Goal: Task Accomplishment & Management: Manage account settings

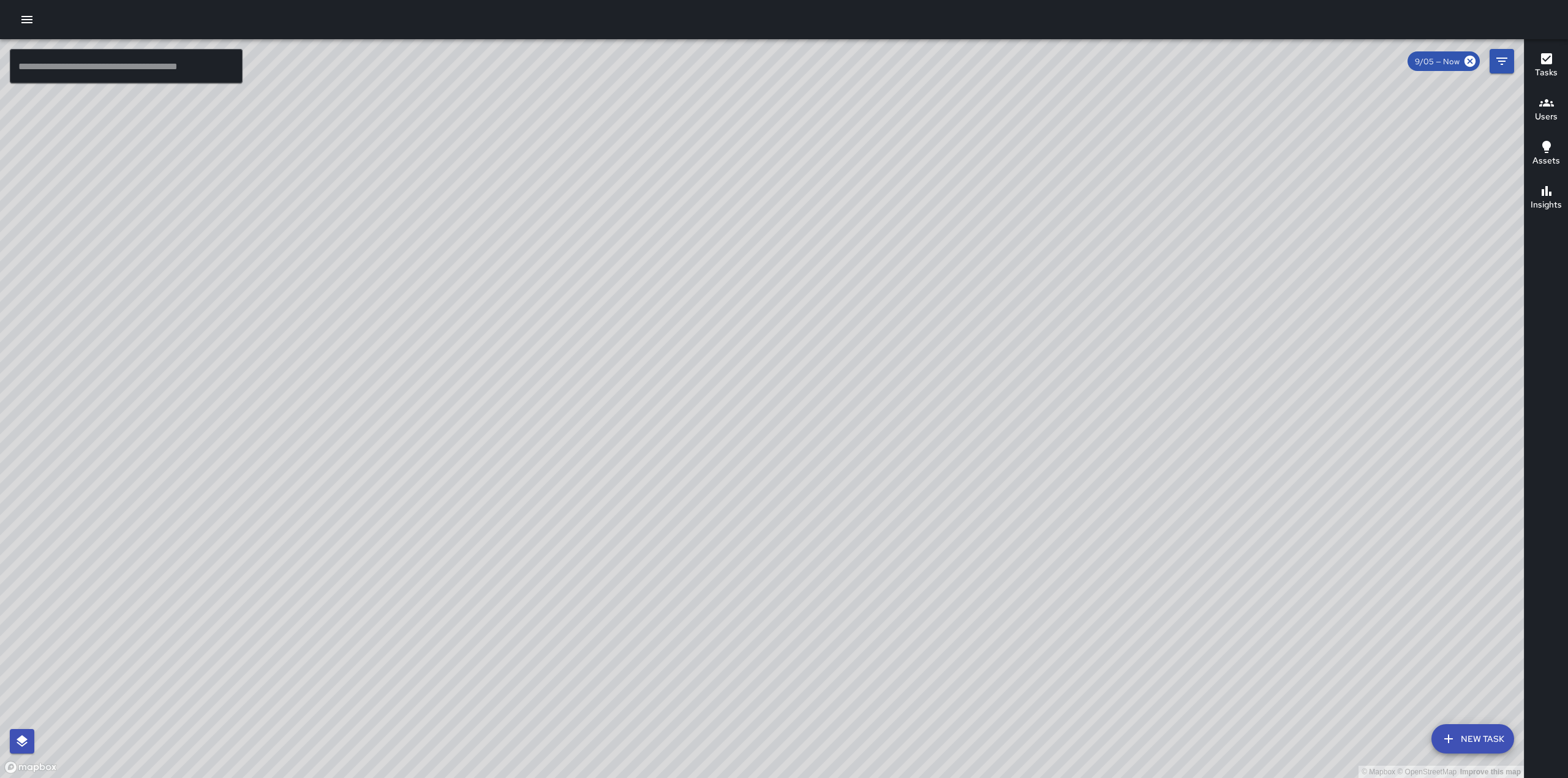
drag, startPoint x: 911, startPoint y: 438, endPoint x: 1250, endPoint y: 183, distance: 424.2
click at [1250, 183] on div "© Mapbox © OpenStreetMap Improve this map" at bounding box center [762, 408] width 1524 height 739
drag, startPoint x: 632, startPoint y: 242, endPoint x: 796, endPoint y: 213, distance: 166.5
click at [796, 213] on div "© Mapbox © OpenStreetMap Improve this map" at bounding box center [762, 408] width 1524 height 739
drag, startPoint x: 865, startPoint y: 403, endPoint x: 876, endPoint y: 265, distance: 138.4
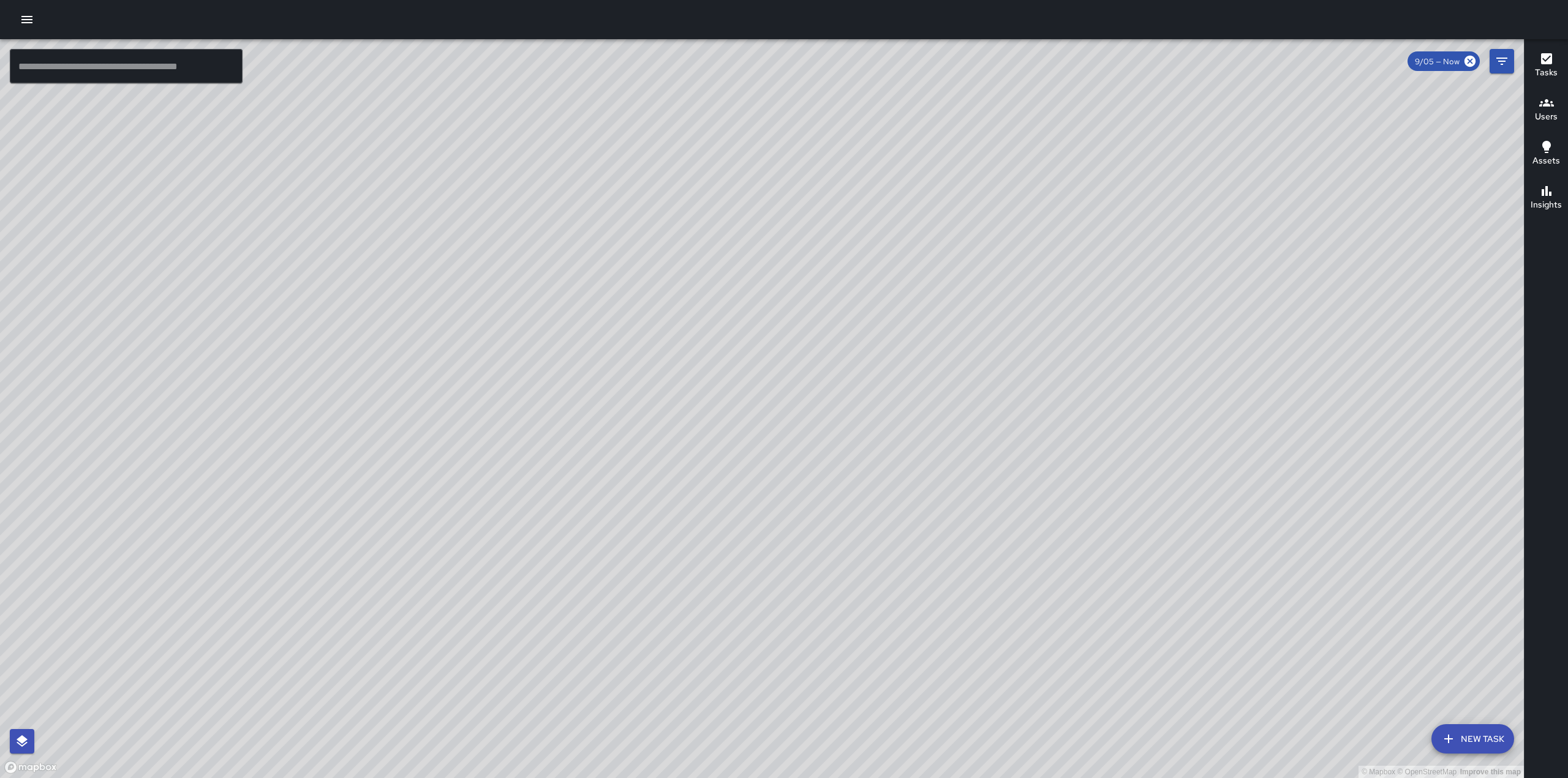
click at [858, 265] on div "© Mapbox © OpenStreetMap Improve this map" at bounding box center [762, 408] width 1524 height 739
drag, startPoint x: 839, startPoint y: 515, endPoint x: 864, endPoint y: 356, distance: 161.0
click at [864, 358] on div "© Mapbox © OpenStreetMap Improve this map" at bounding box center [762, 408] width 1524 height 739
drag, startPoint x: 604, startPoint y: 257, endPoint x: 791, endPoint y: 281, distance: 188.5
click at [781, 269] on div "© Mapbox © OpenStreetMap Improve this map" at bounding box center [762, 408] width 1524 height 739
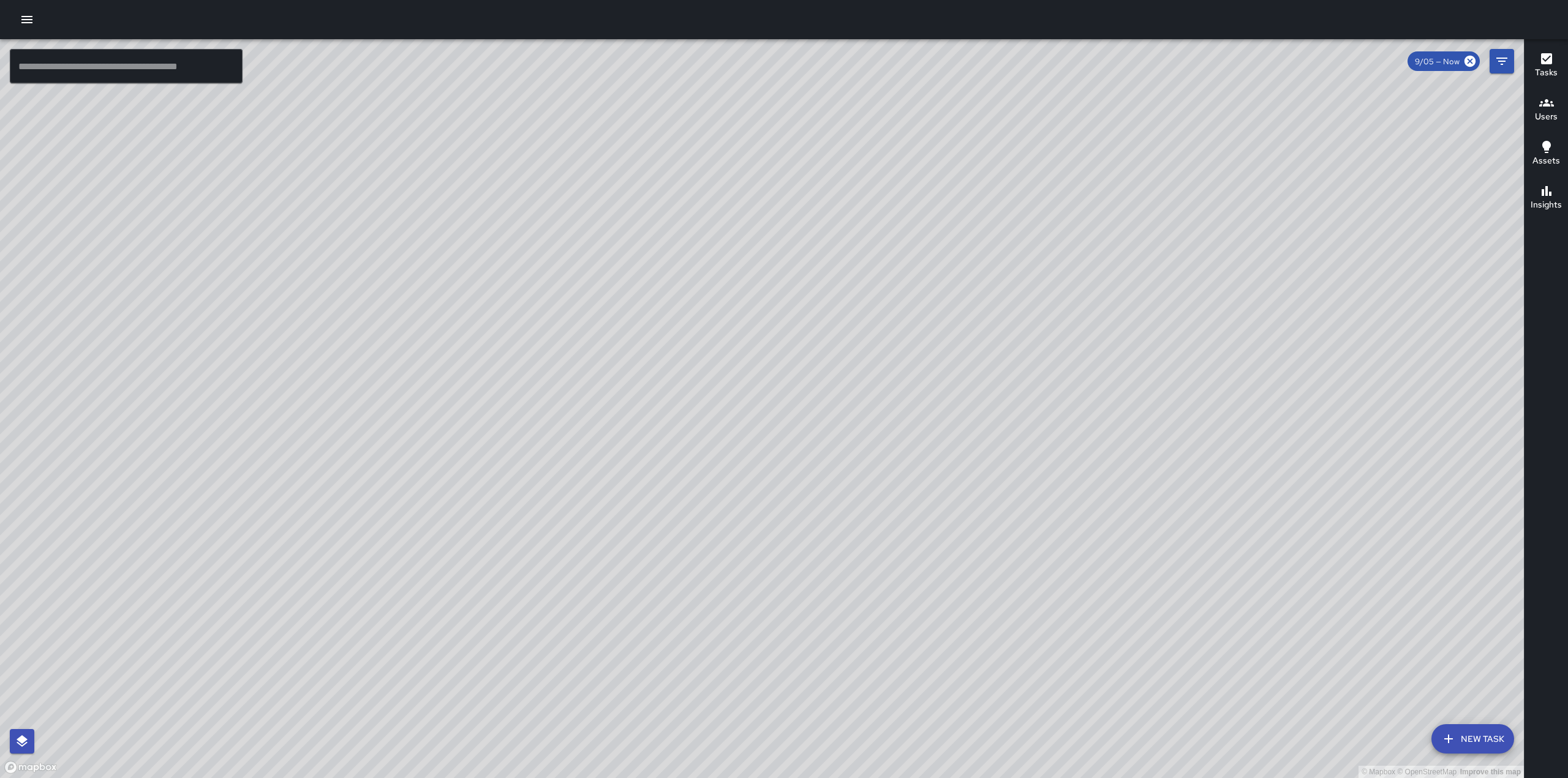
drag, startPoint x: 1250, startPoint y: 333, endPoint x: 1116, endPoint y: 297, distance: 138.8
click at [1116, 297] on div "© Mapbox © OpenStreetMap Improve this map" at bounding box center [762, 408] width 1524 height 739
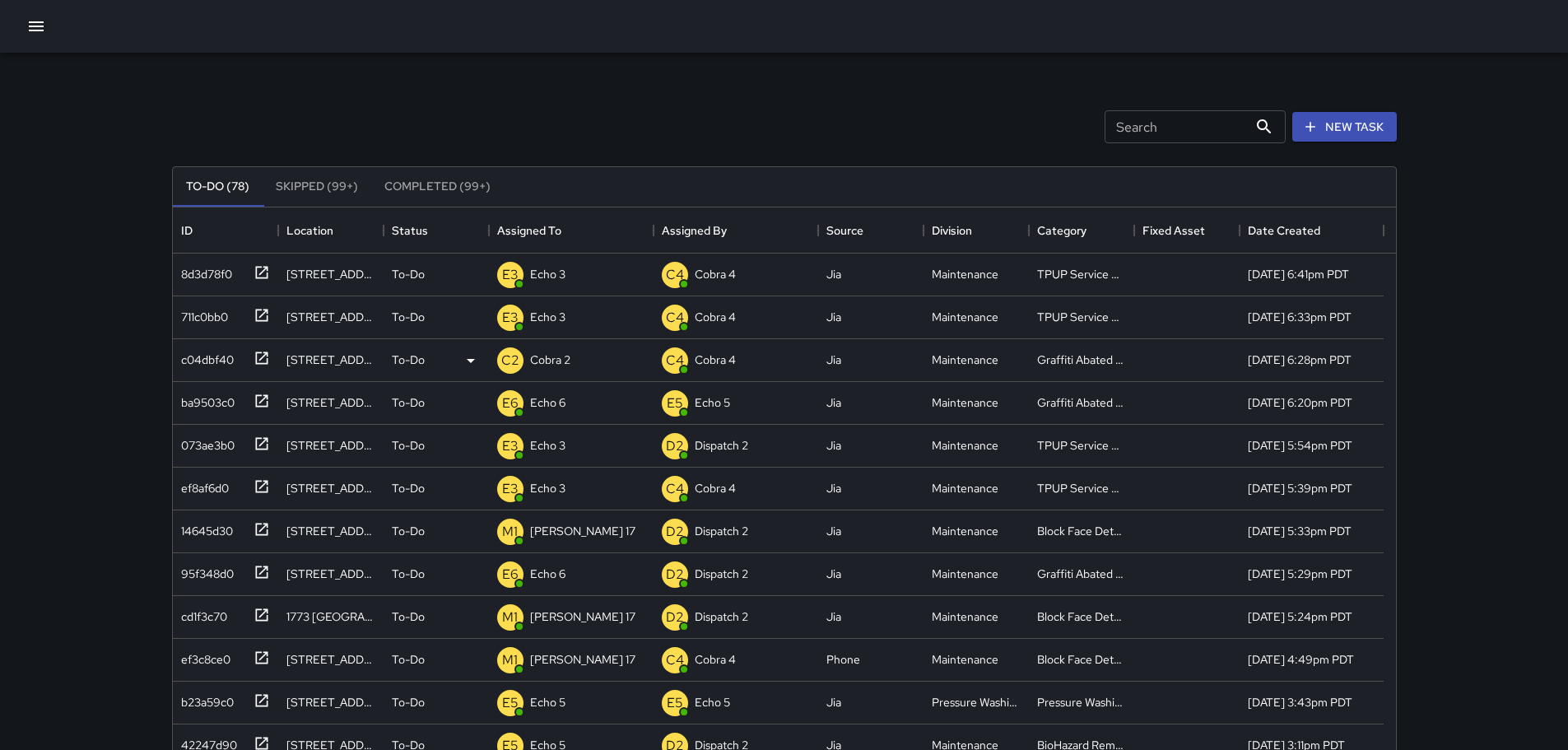
scroll to position [685, 1211]
click at [263, 540] on div at bounding box center [258, 528] width 23 height 27
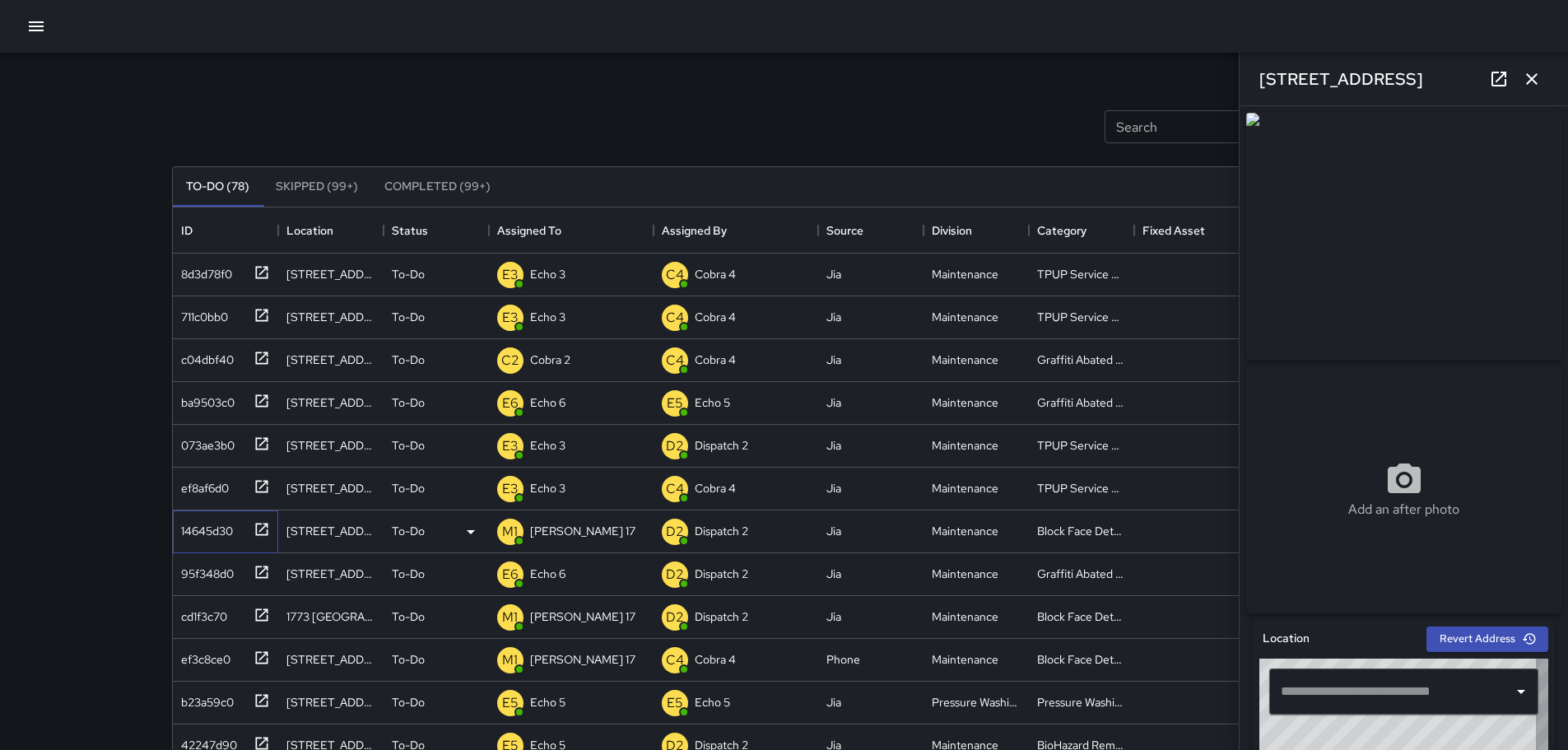
type input "**********"
click at [1535, 86] on icon "button" at bounding box center [1532, 80] width 20 height 20
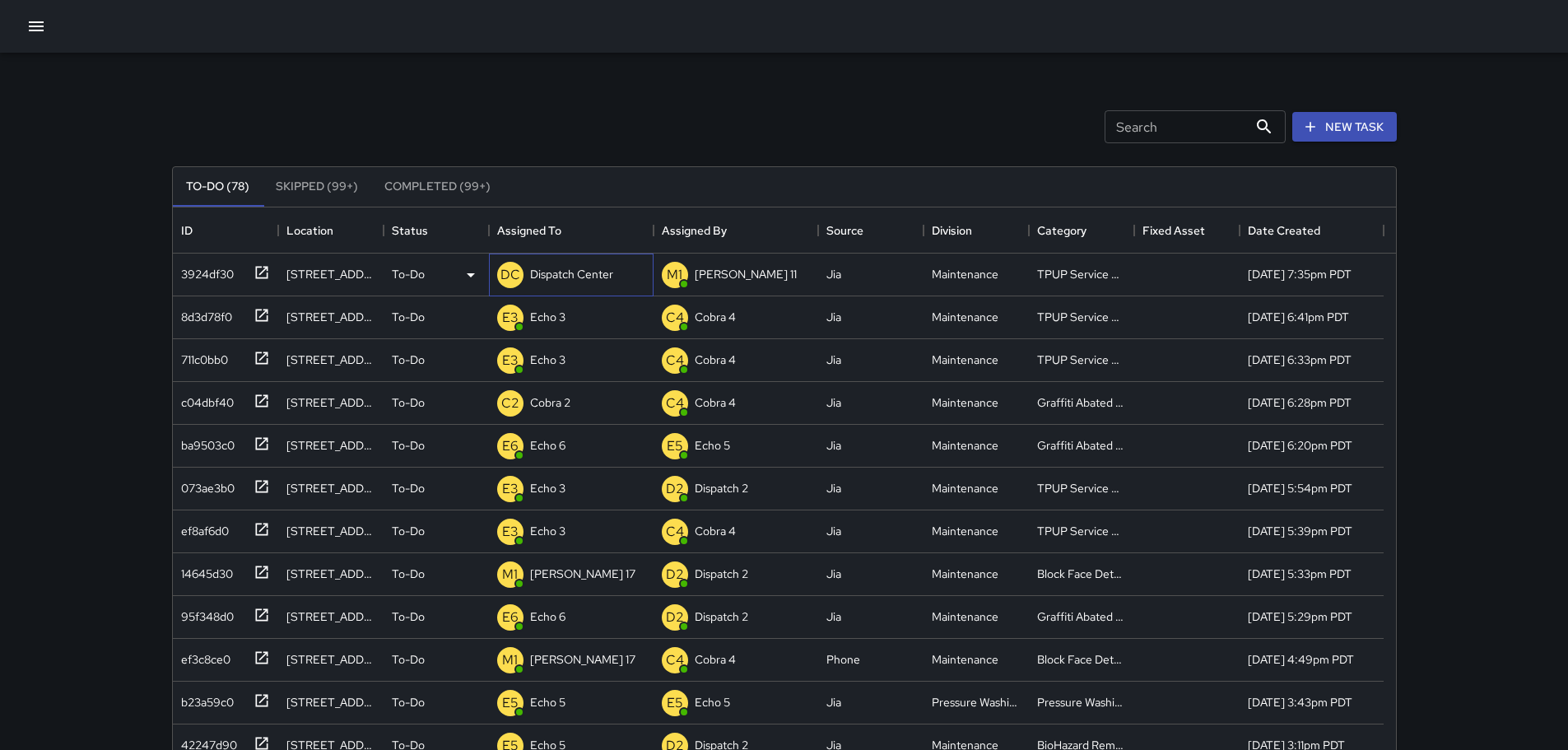
click at [569, 276] on p "Dispatch Center" at bounding box center [572, 274] width 84 height 17
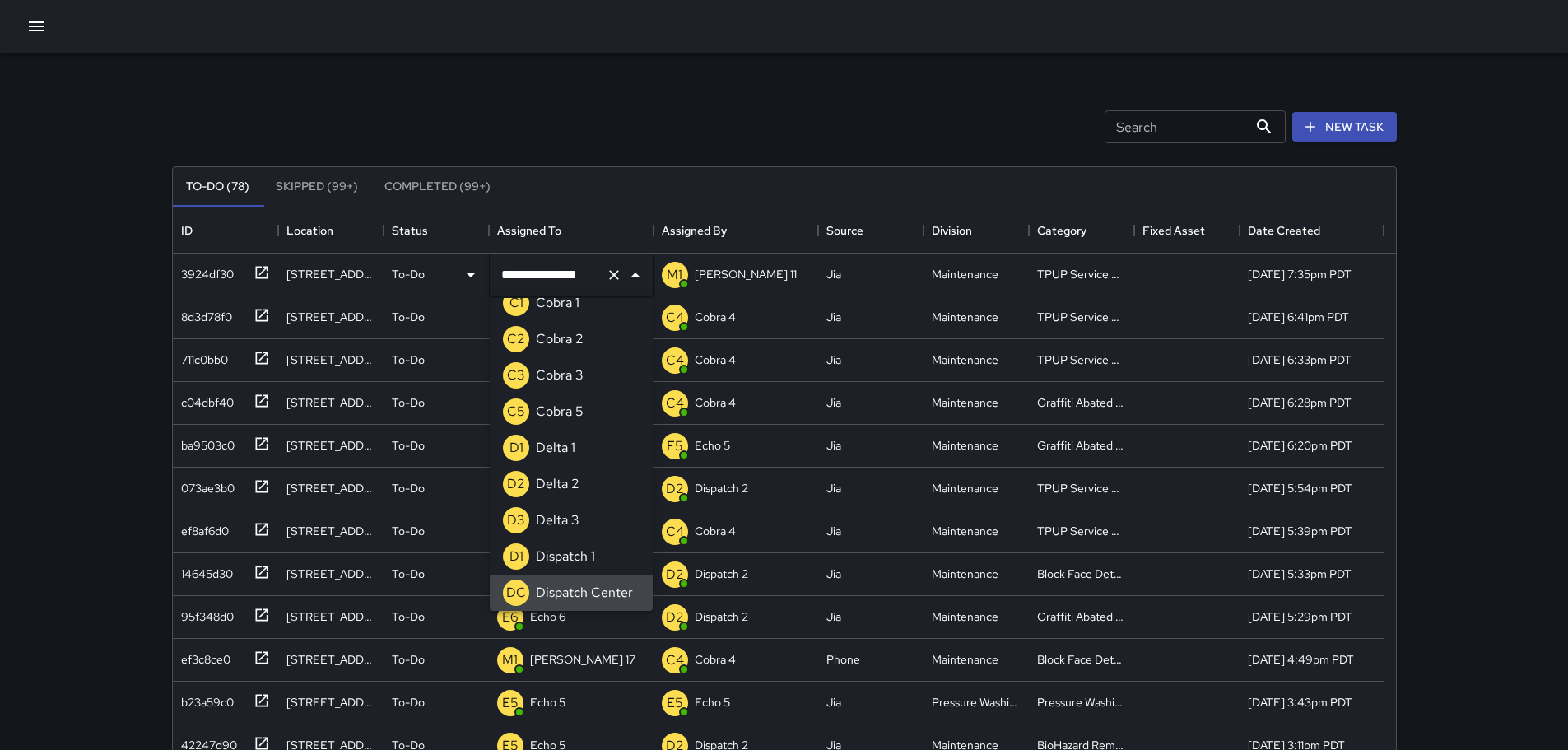
click at [606, 273] on icon "Clear" at bounding box center [613, 275] width 17 height 17
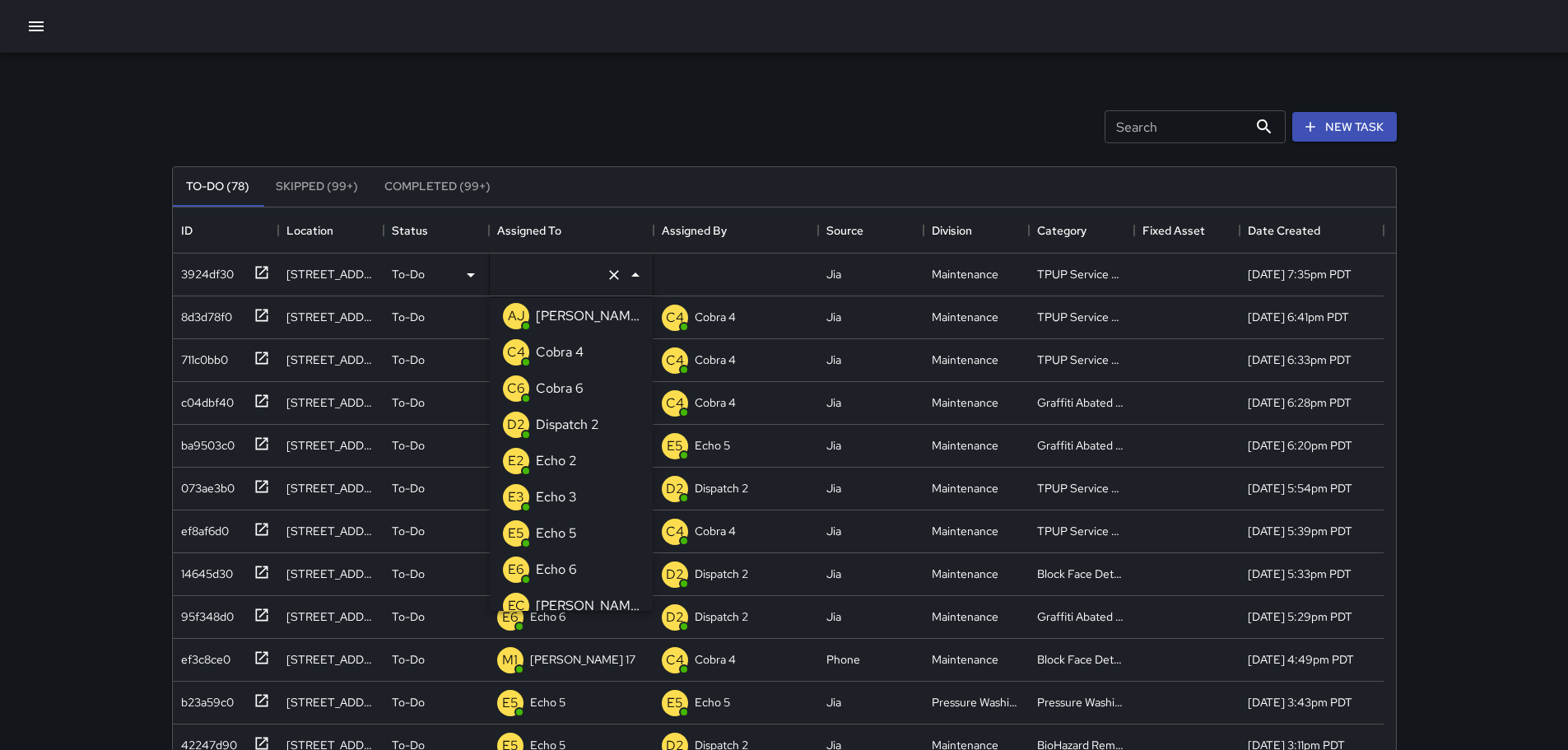
type input "*"
click at [565, 386] on p "Echo 3" at bounding box center [556, 389] width 41 height 20
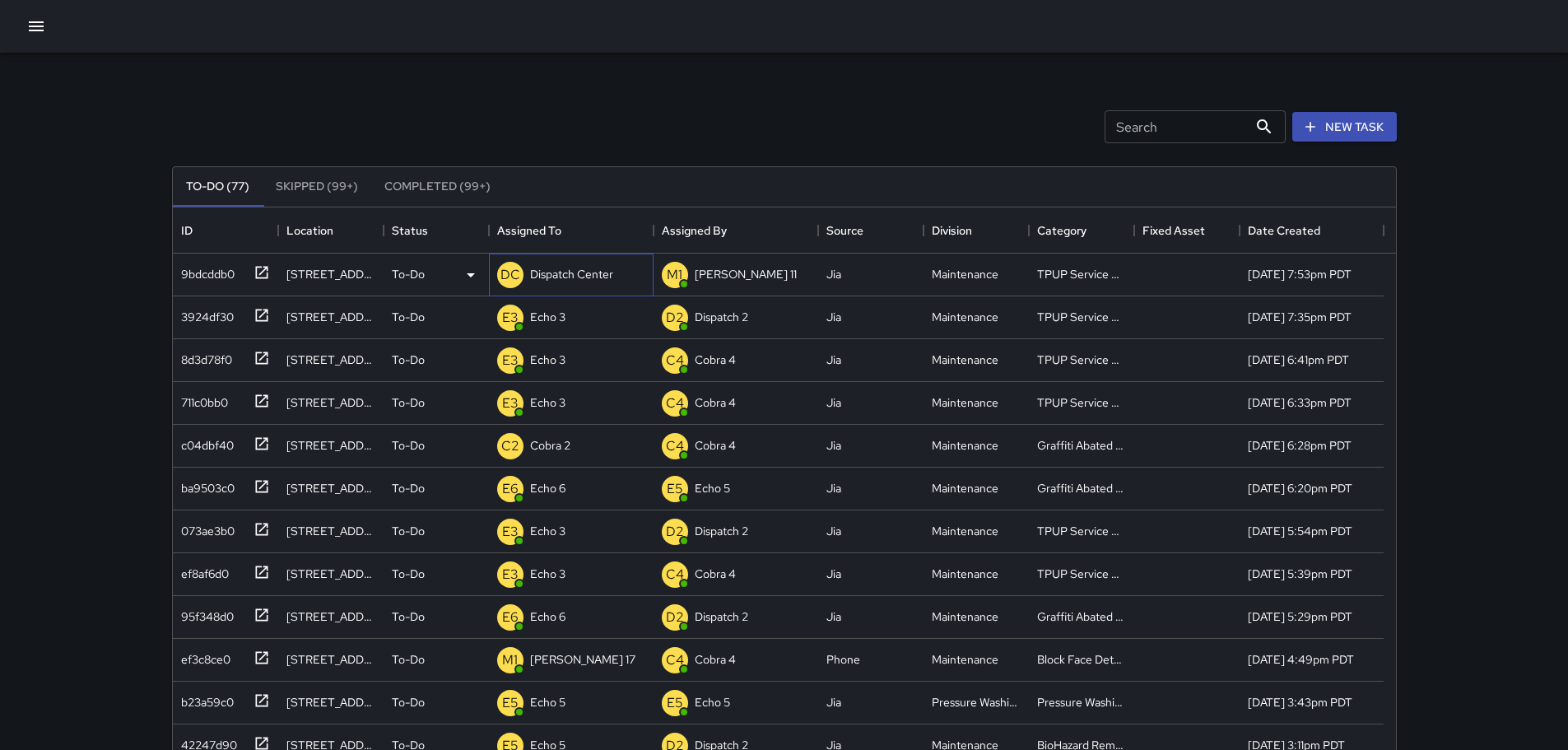
click at [553, 281] on p "Dispatch Center" at bounding box center [572, 274] width 84 height 17
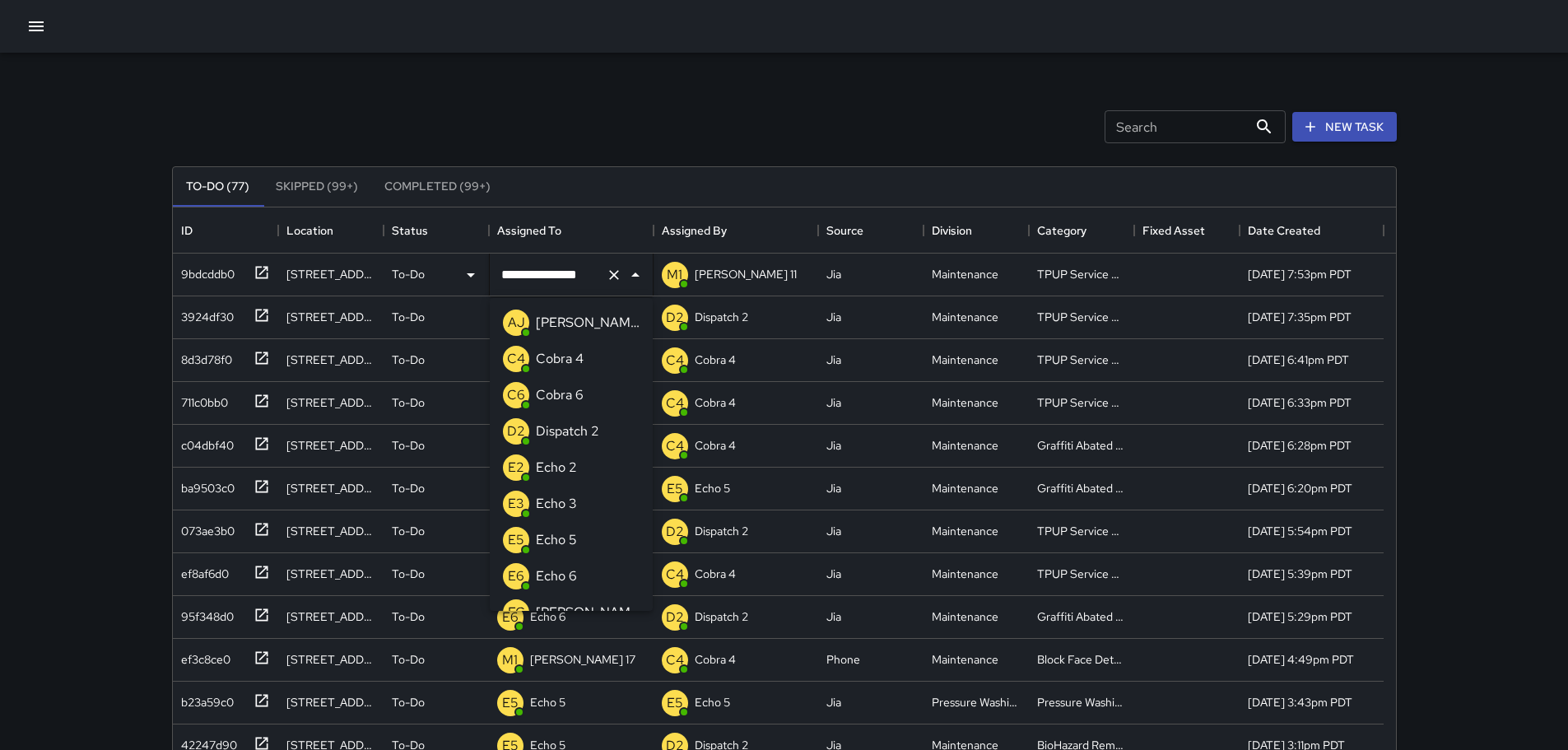
scroll to position [1034, 0]
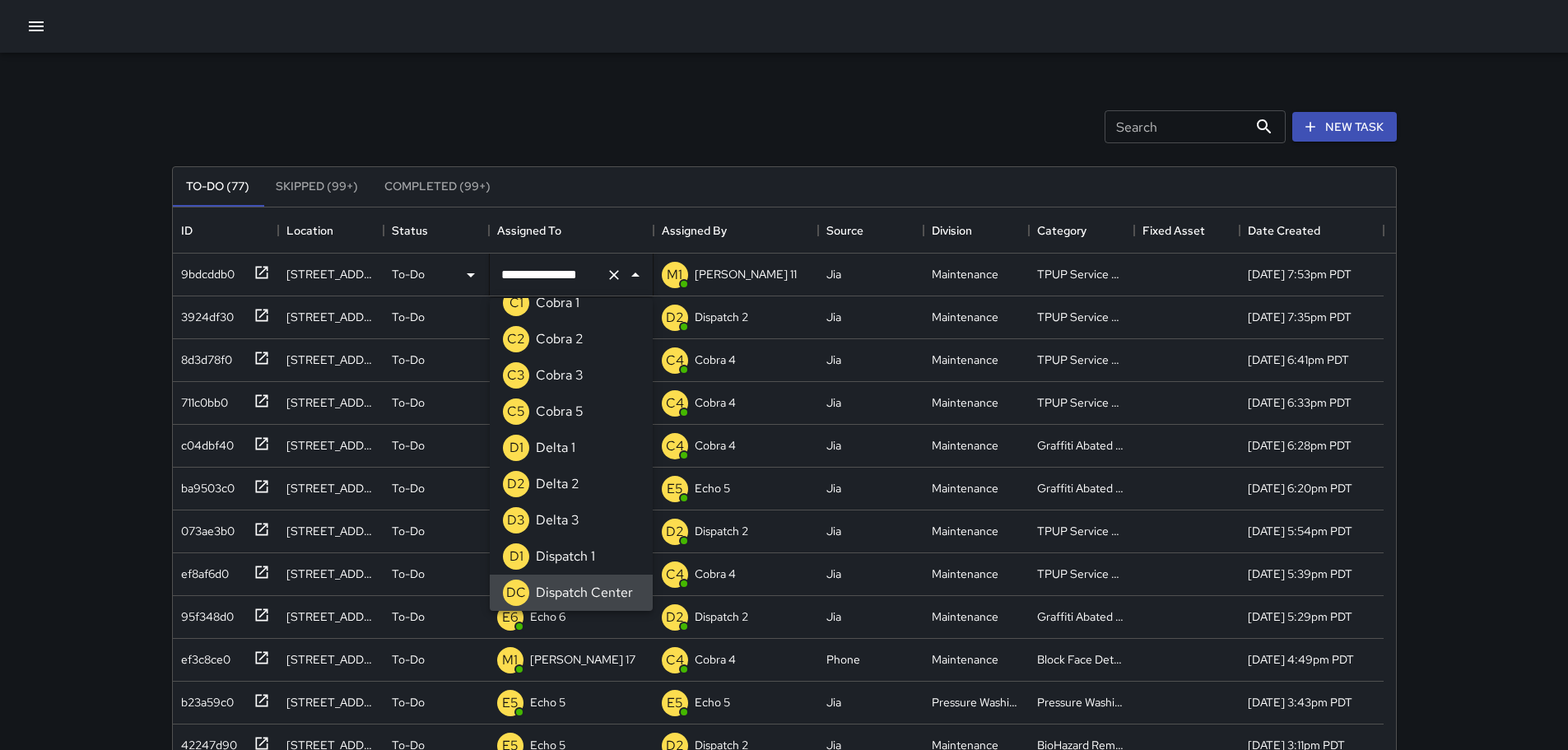
click at [609, 276] on icon "Clear" at bounding box center [613, 275] width 17 height 17
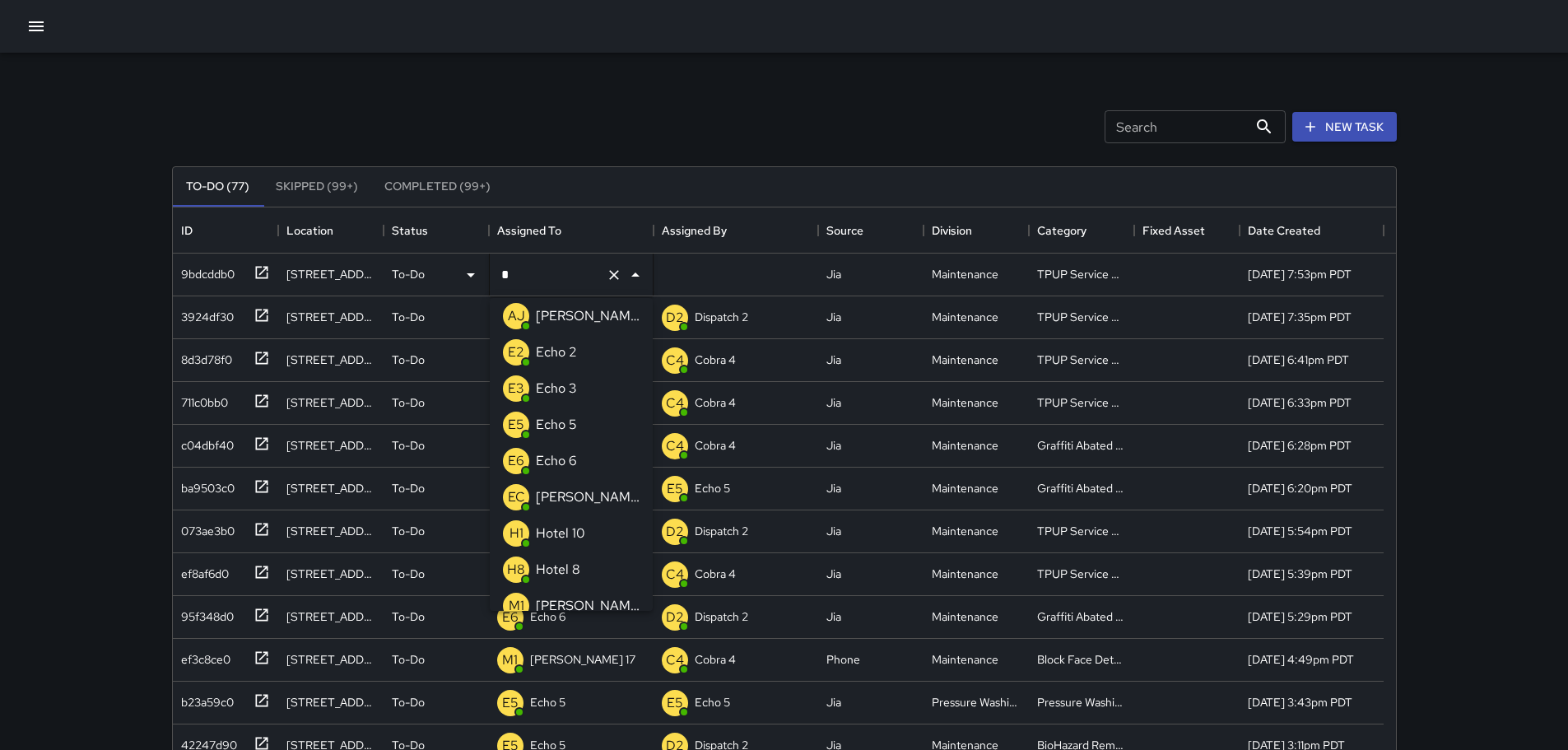
type input "**"
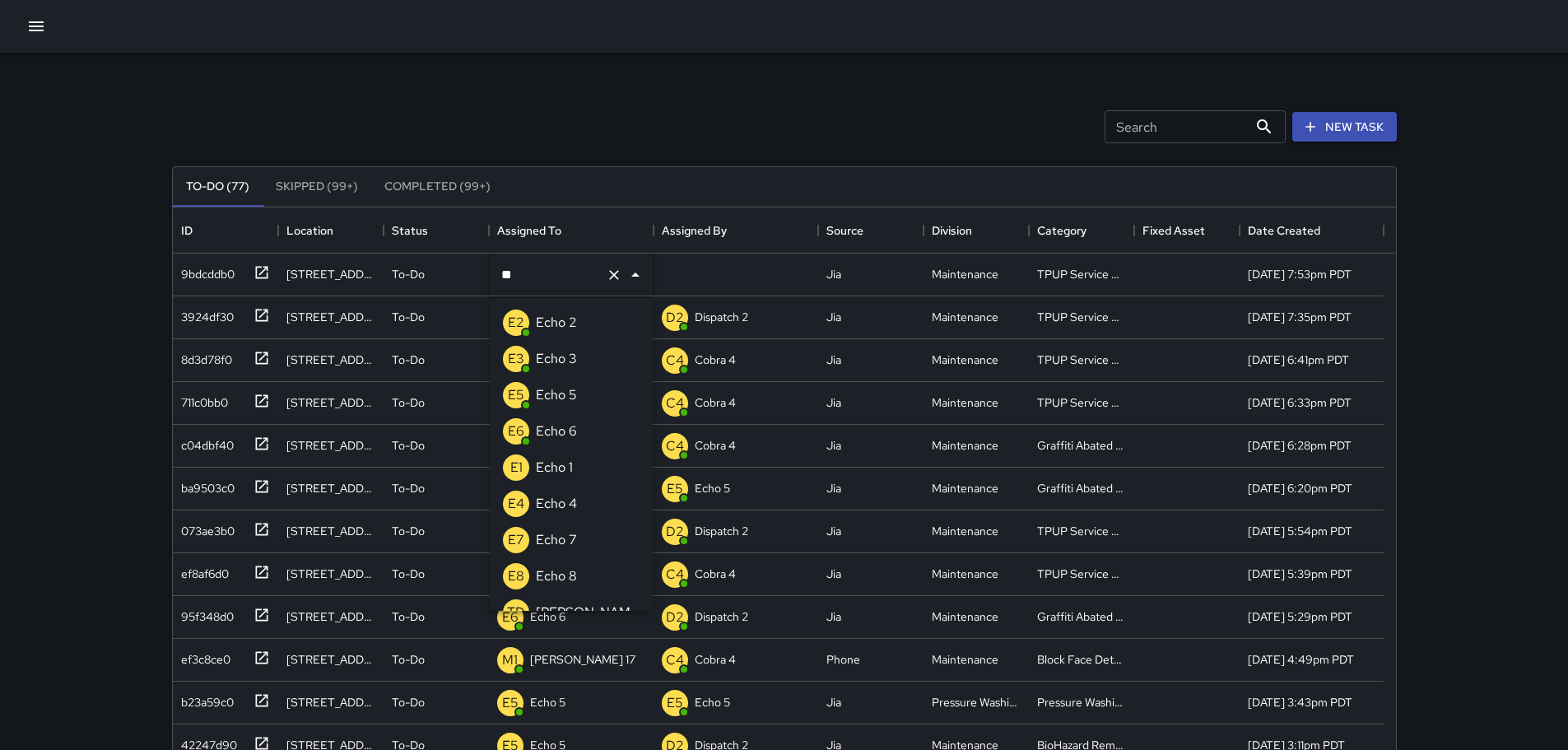
click at [577, 353] on div "Echo 3" at bounding box center [557, 359] width 48 height 26
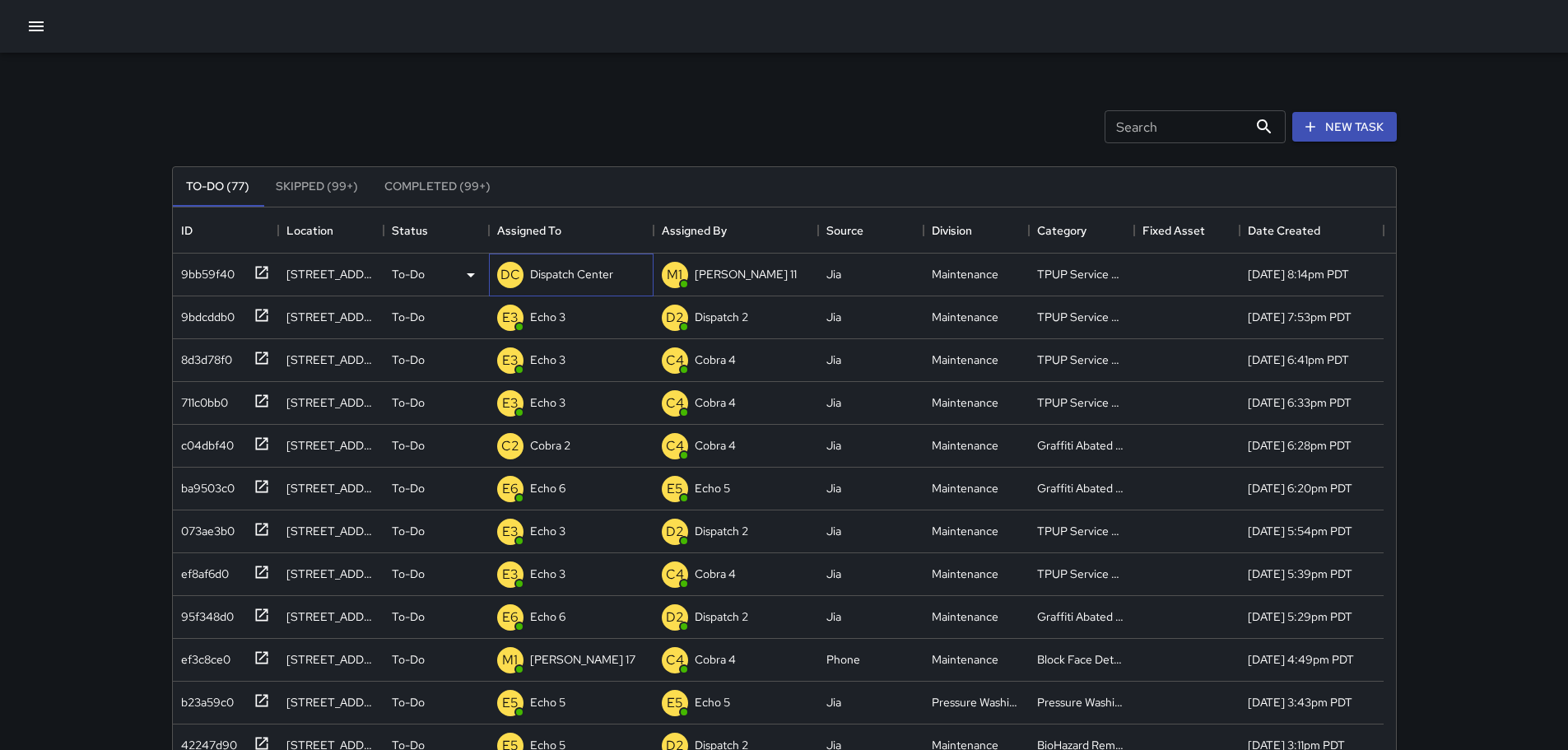
click at [553, 268] on p "Dispatch Center" at bounding box center [572, 274] width 84 height 17
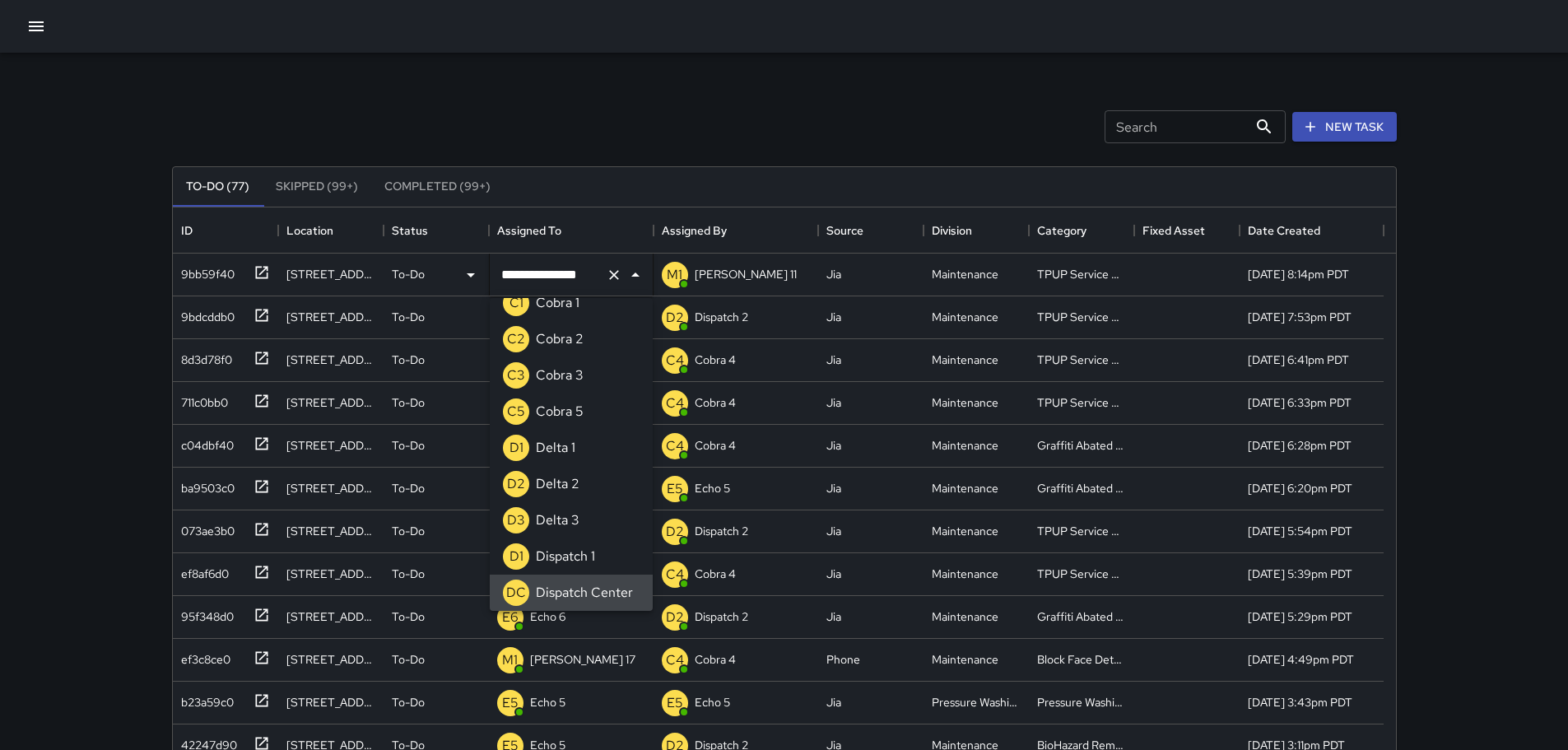
click at [615, 271] on icon "Clear" at bounding box center [613, 275] width 17 height 17
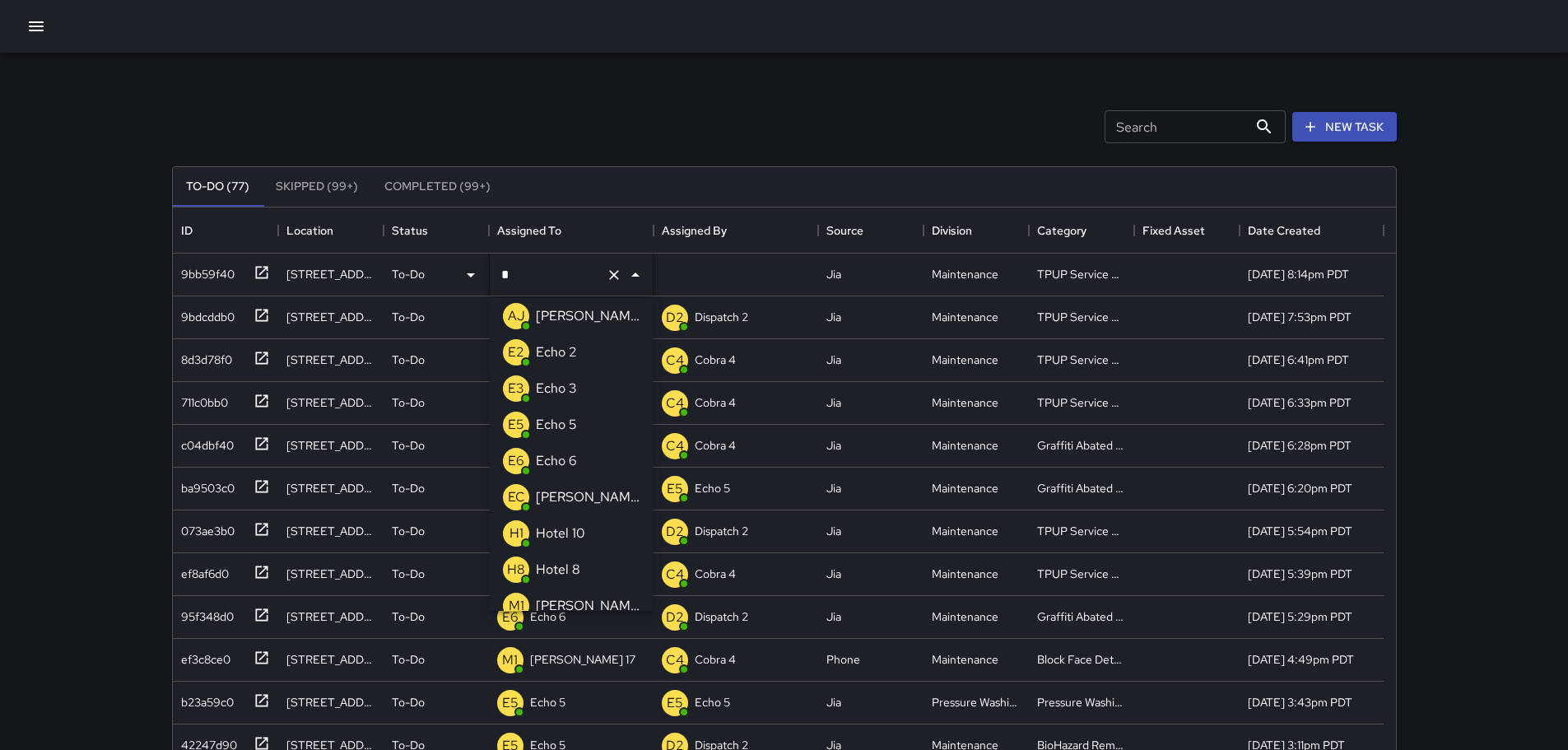
type input "**"
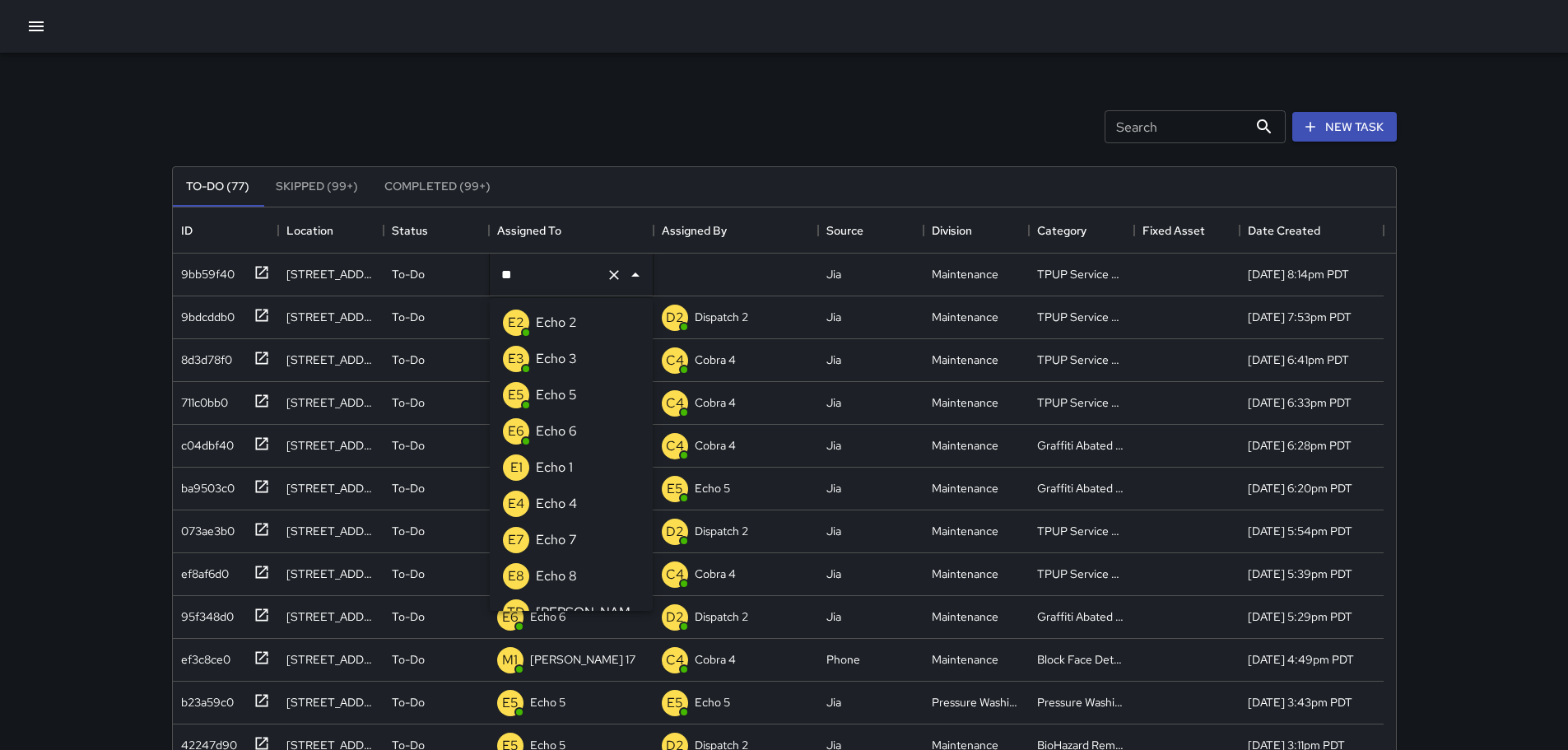
click at [557, 351] on p "Echo 3" at bounding box center [556, 359] width 41 height 20
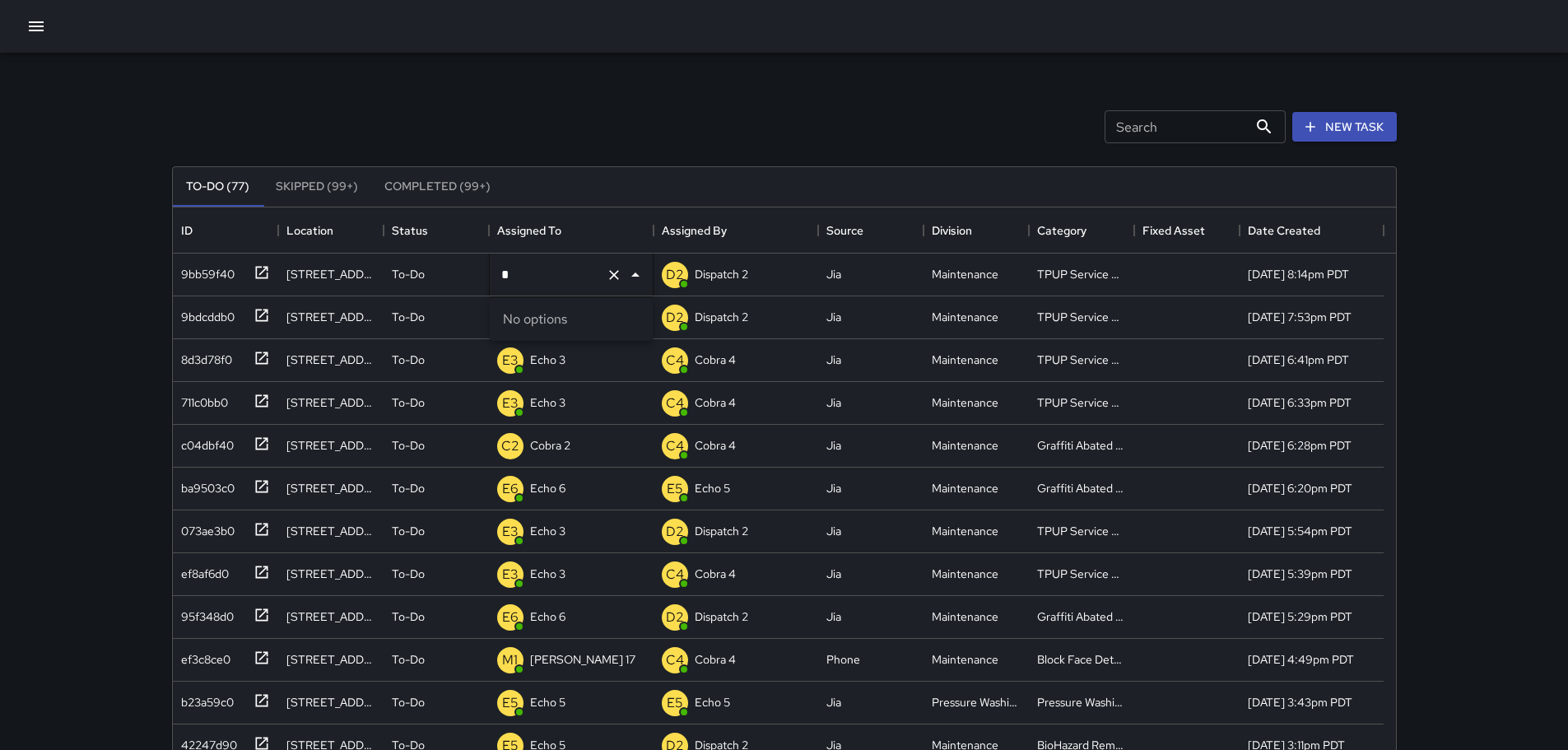
type input "******"
click at [642, 141] on div "Search Search New Task" at bounding box center [784, 126] width 1232 height 86
click at [581, 268] on p "Unassigned" at bounding box center [560, 274] width 60 height 17
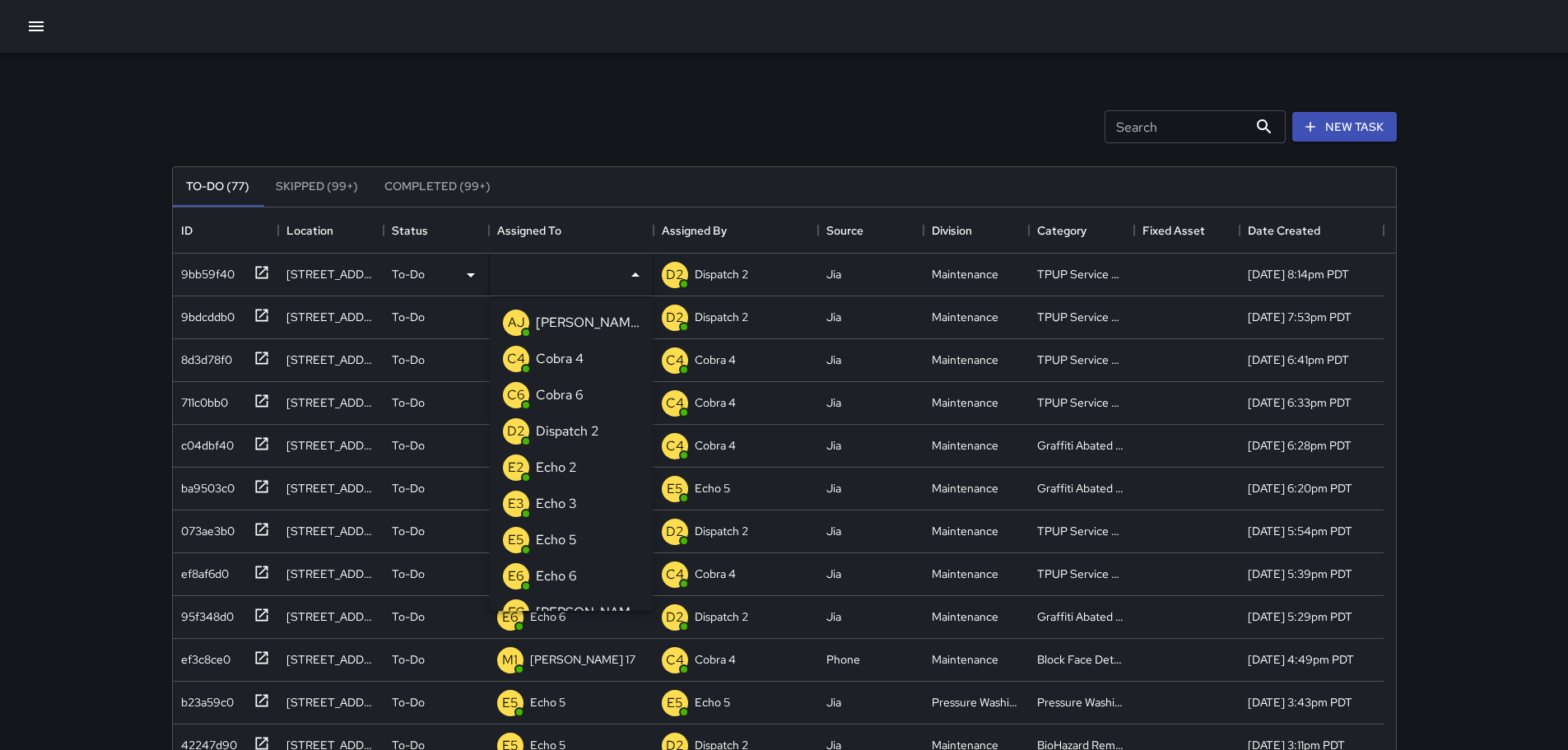
click at [568, 504] on p "Echo 3" at bounding box center [556, 504] width 41 height 20
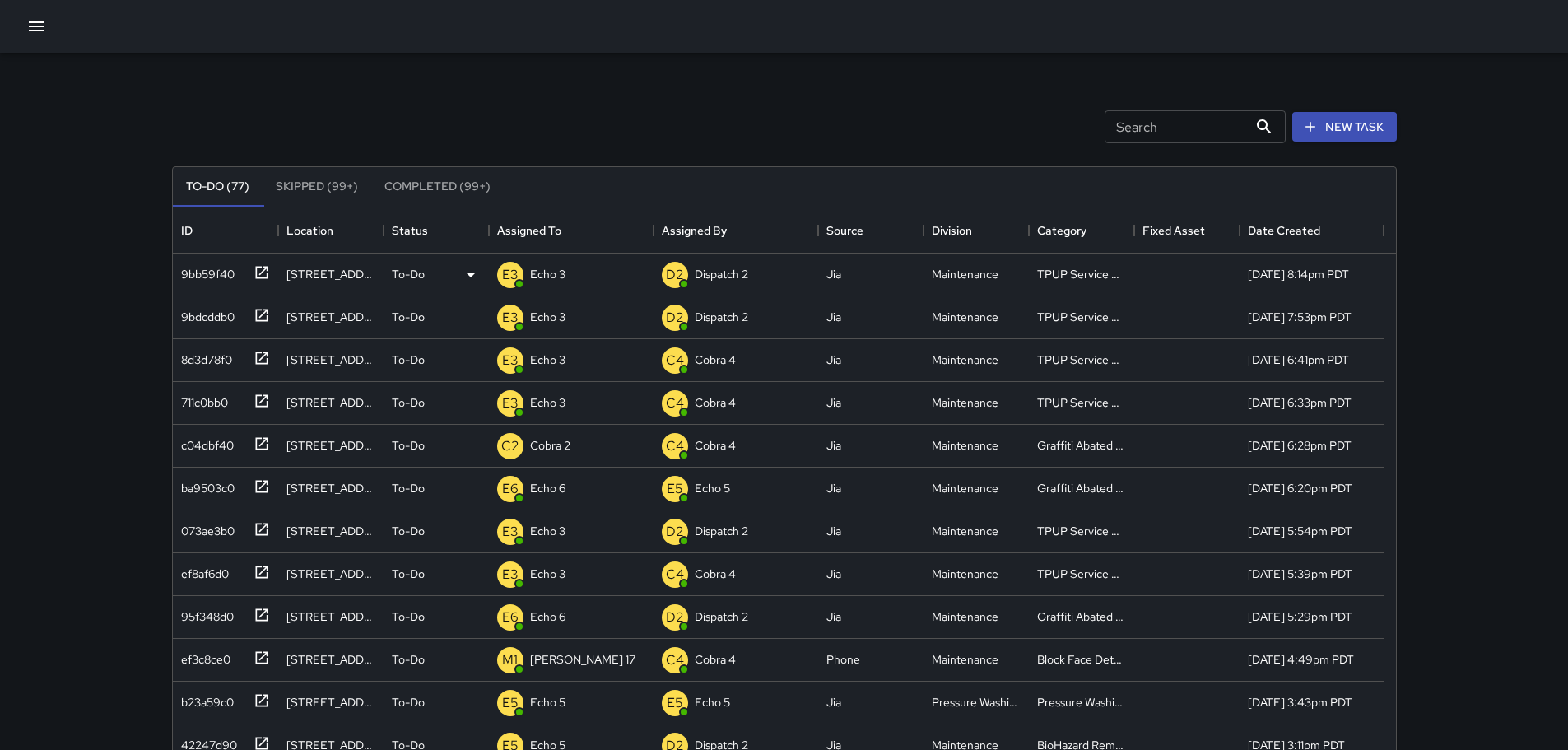
click at [128, 141] on div "Search Search New Task To-Do (77) Skipped (99+) Completed (99+) ID Location Sta…" at bounding box center [784, 486] width 1568 height 973
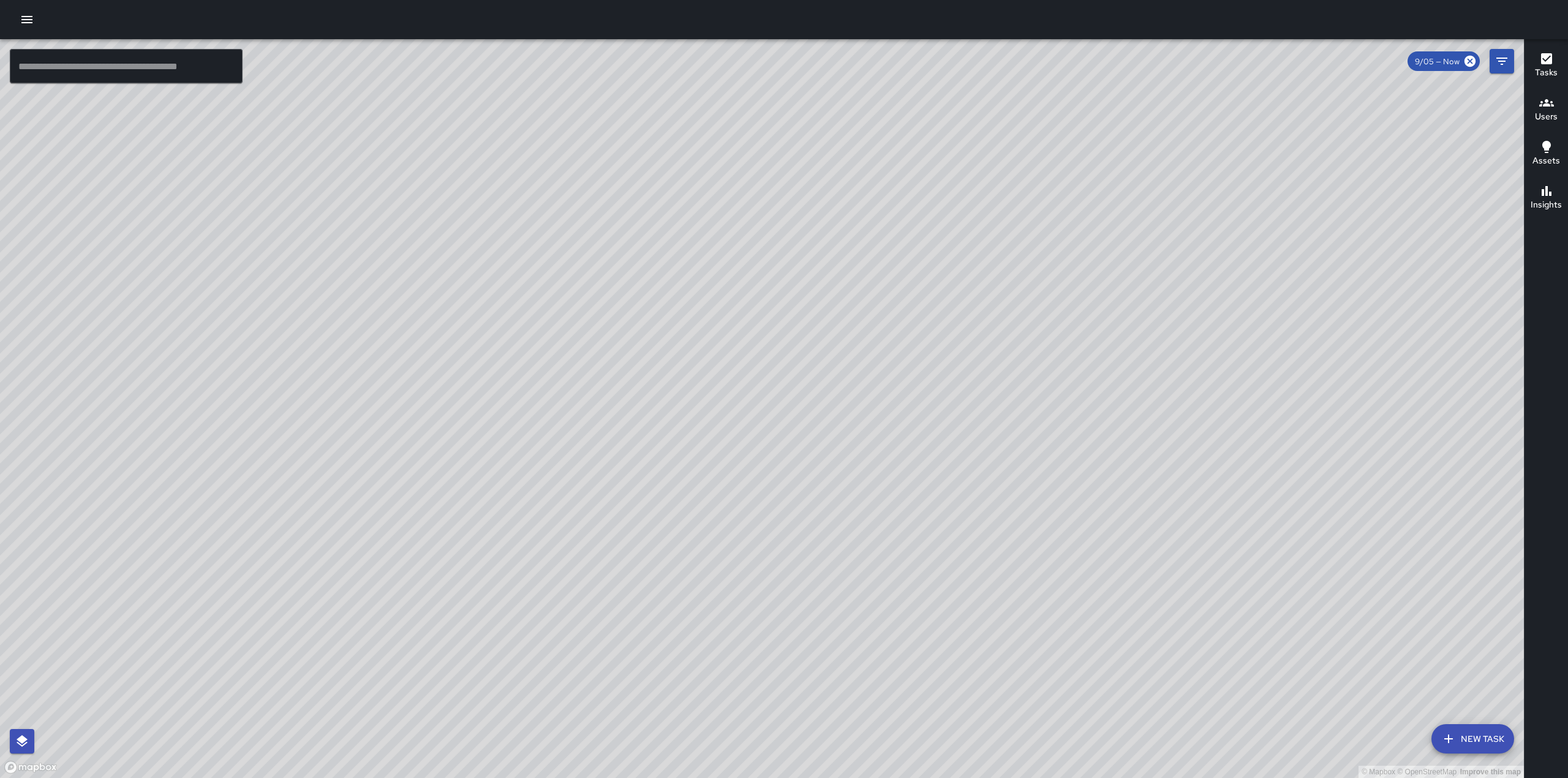
drag, startPoint x: 743, startPoint y: 561, endPoint x: 704, endPoint y: 433, distance: 133.8
click at [704, 433] on div "© Mapbox © OpenStreetMap Improve this map" at bounding box center [762, 408] width 1524 height 739
drag, startPoint x: 1003, startPoint y: 537, endPoint x: 989, endPoint y: 473, distance: 65.5
click at [989, 473] on div "© Mapbox © OpenStreetMap Improve this map" at bounding box center [762, 408] width 1524 height 739
drag, startPoint x: 1104, startPoint y: 366, endPoint x: 995, endPoint y: 495, distance: 168.9
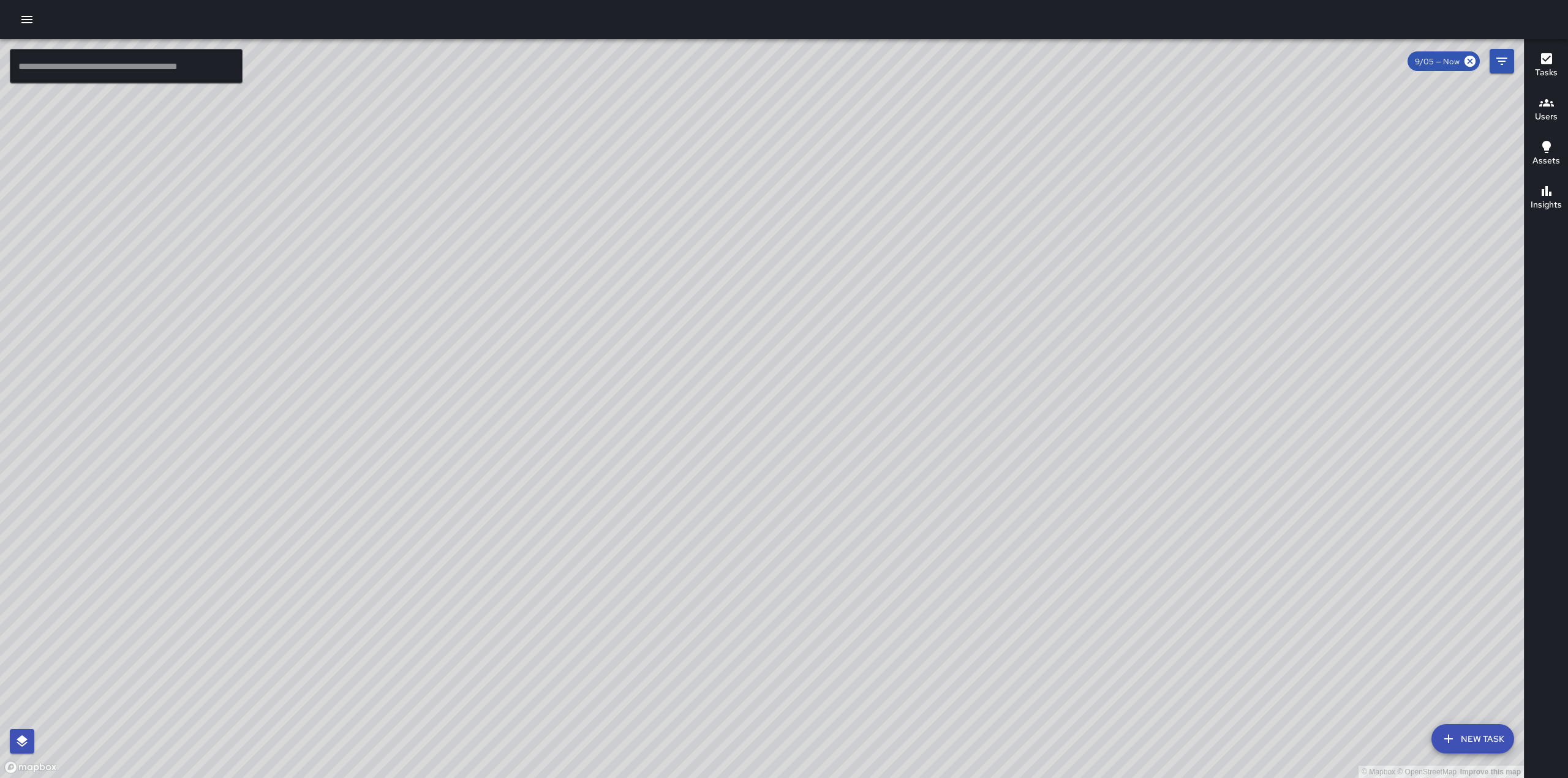
click at [995, 495] on div "© Mapbox © OpenStreetMap Improve this map" at bounding box center [762, 408] width 1524 height 739
drag, startPoint x: 830, startPoint y: 251, endPoint x: 779, endPoint y: 489, distance: 243.4
click at [779, 489] on div "© Mapbox © OpenStreetMap Improve this map" at bounding box center [762, 408] width 1524 height 739
drag, startPoint x: 997, startPoint y: 251, endPoint x: 984, endPoint y: 373, distance: 122.7
click at [984, 373] on div "© Mapbox © OpenStreetMap Improve this map" at bounding box center [762, 408] width 1524 height 739
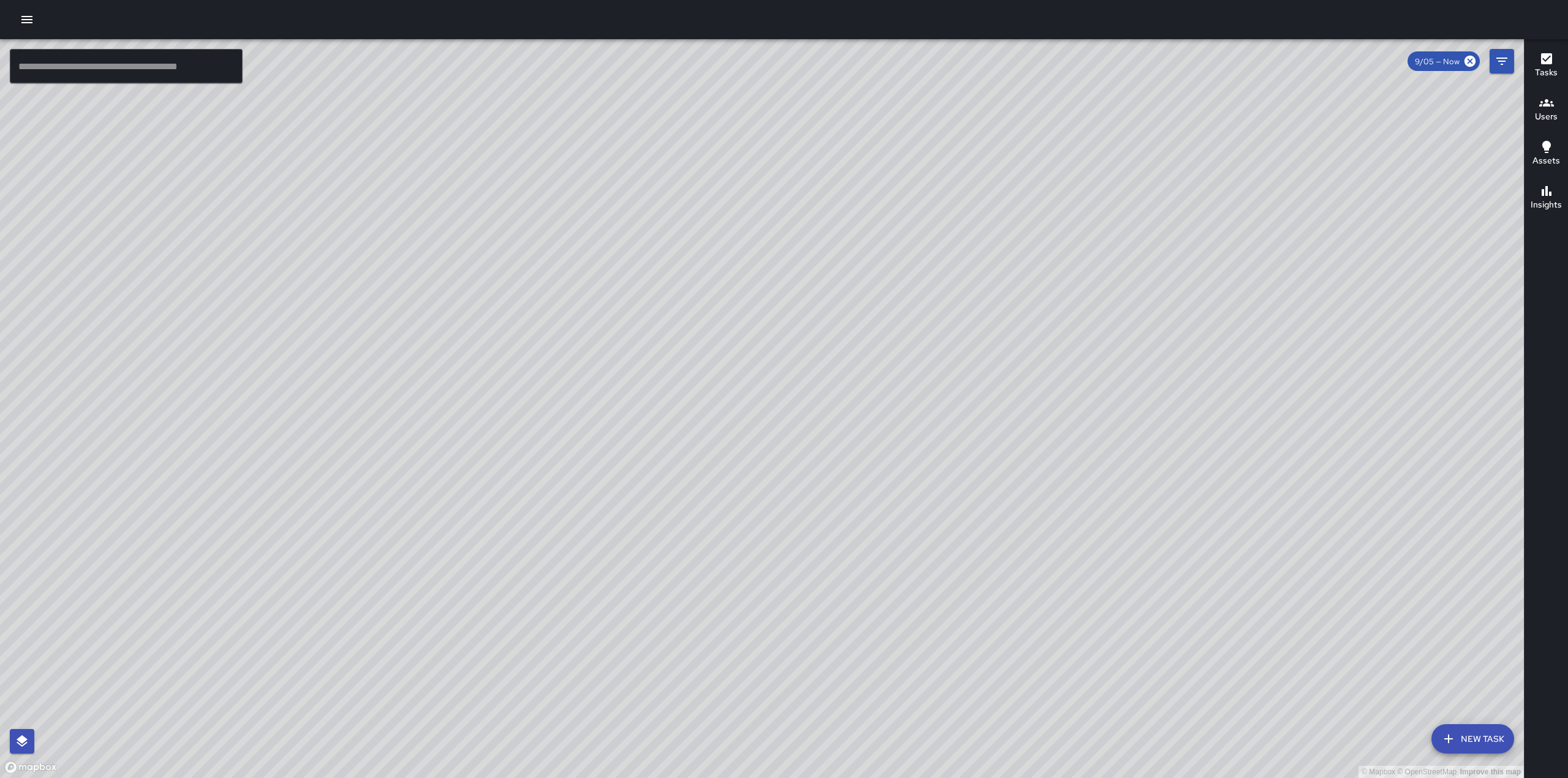
drag, startPoint x: 928, startPoint y: 254, endPoint x: 734, endPoint y: 572, distance: 372.5
click at [734, 572] on div "© Mapbox © OpenStreetMap Improve this map" at bounding box center [762, 408] width 1524 height 739
drag, startPoint x: 788, startPoint y: 191, endPoint x: 758, endPoint y: 385, distance: 196.3
click at [758, 385] on div "© Mapbox © OpenStreetMap Improve this map" at bounding box center [762, 408] width 1524 height 739
drag, startPoint x: 1004, startPoint y: 238, endPoint x: 876, endPoint y: 458, distance: 254.5
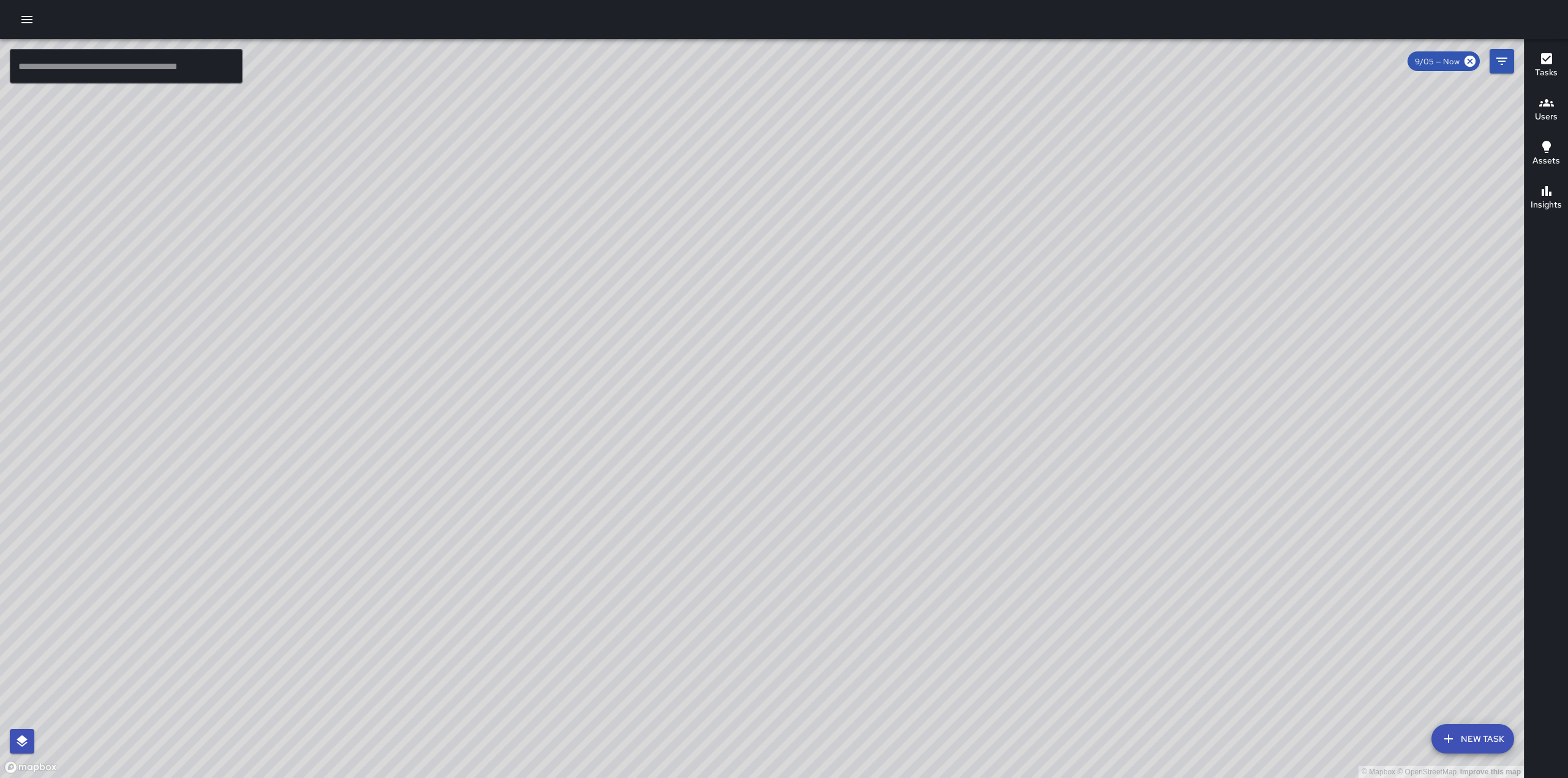
click at [876, 458] on div "© Mapbox © OpenStreetMap Improve this map" at bounding box center [762, 408] width 1524 height 739
drag, startPoint x: 1030, startPoint y: 207, endPoint x: 1008, endPoint y: 390, distance: 184.3
click at [1008, 390] on div "© Mapbox © OpenStreetMap Improve this map" at bounding box center [762, 408] width 1524 height 739
drag, startPoint x: 854, startPoint y: 401, endPoint x: 869, endPoint y: 351, distance: 52.2
click at [869, 351] on div "© Mapbox © OpenStreetMap Improve this map" at bounding box center [762, 408] width 1524 height 739
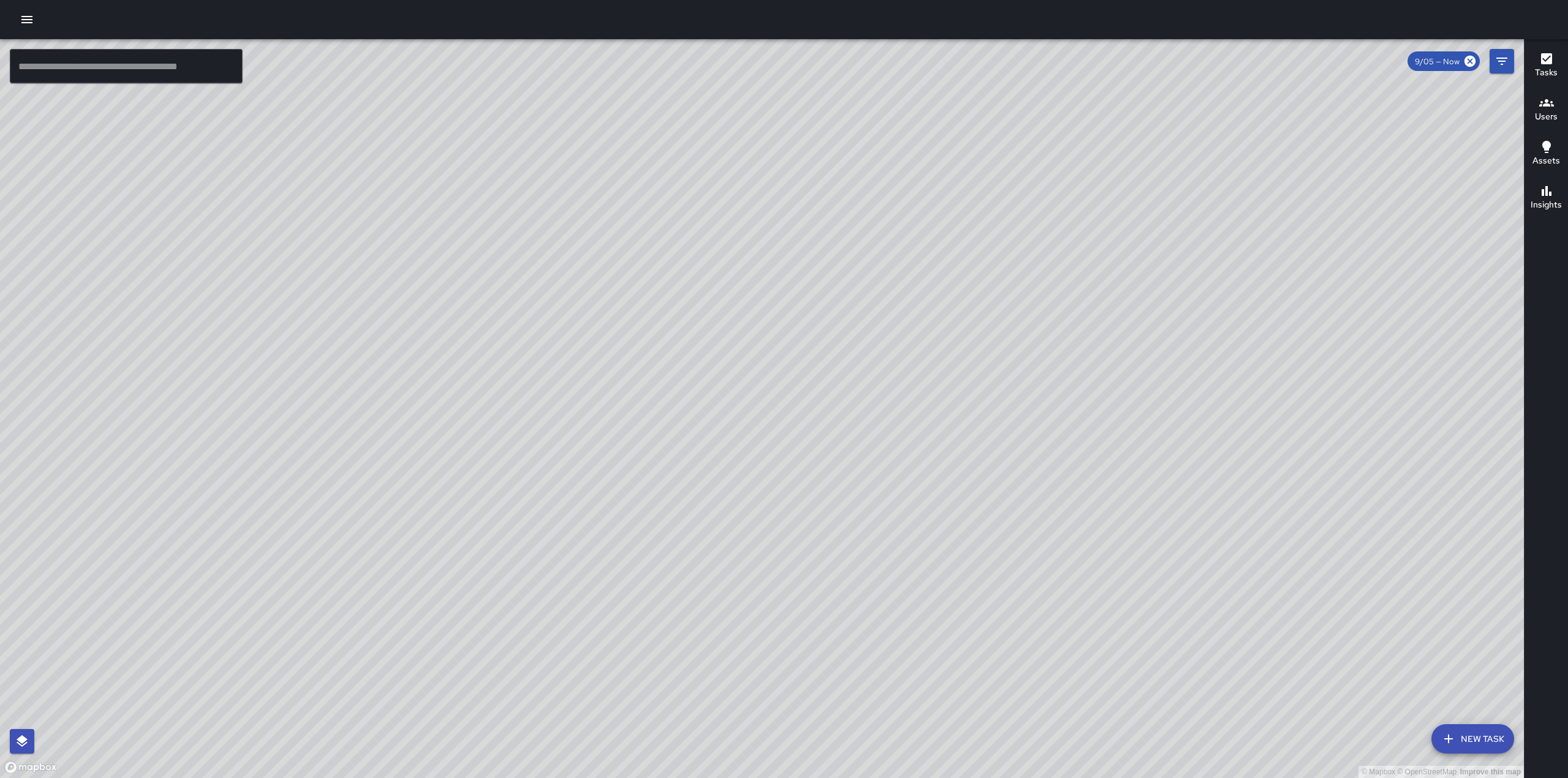
drag, startPoint x: 827, startPoint y: 524, endPoint x: 899, endPoint y: 357, distance: 181.9
click at [899, 357] on div "© Mapbox © OpenStreetMap Improve this map" at bounding box center [762, 408] width 1524 height 739
drag, startPoint x: 768, startPoint y: 582, endPoint x: 834, endPoint y: 424, distance: 171.2
click at [834, 424] on div "© Mapbox © OpenStreetMap Improve this map" at bounding box center [762, 408] width 1524 height 739
drag, startPoint x: 774, startPoint y: 439, endPoint x: 904, endPoint y: 352, distance: 156.4
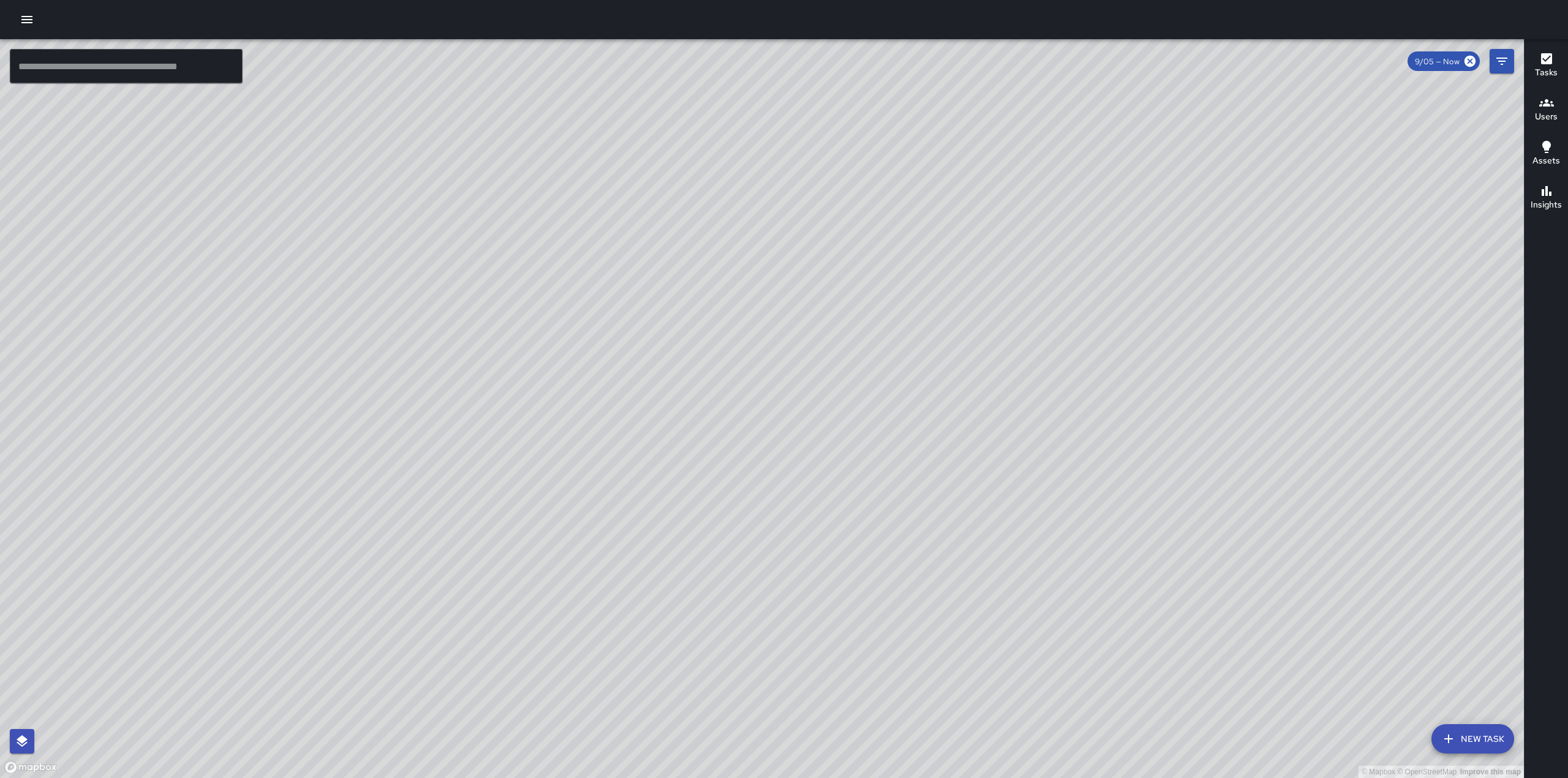
click at [900, 353] on div "© Mapbox © OpenStreetMap Improve this map" at bounding box center [762, 408] width 1524 height 739
drag, startPoint x: 689, startPoint y: 448, endPoint x: 822, endPoint y: 700, distance: 284.9
click at [821, 700] on div "© Mapbox © OpenStreetMap Improve this map" at bounding box center [762, 408] width 1524 height 739
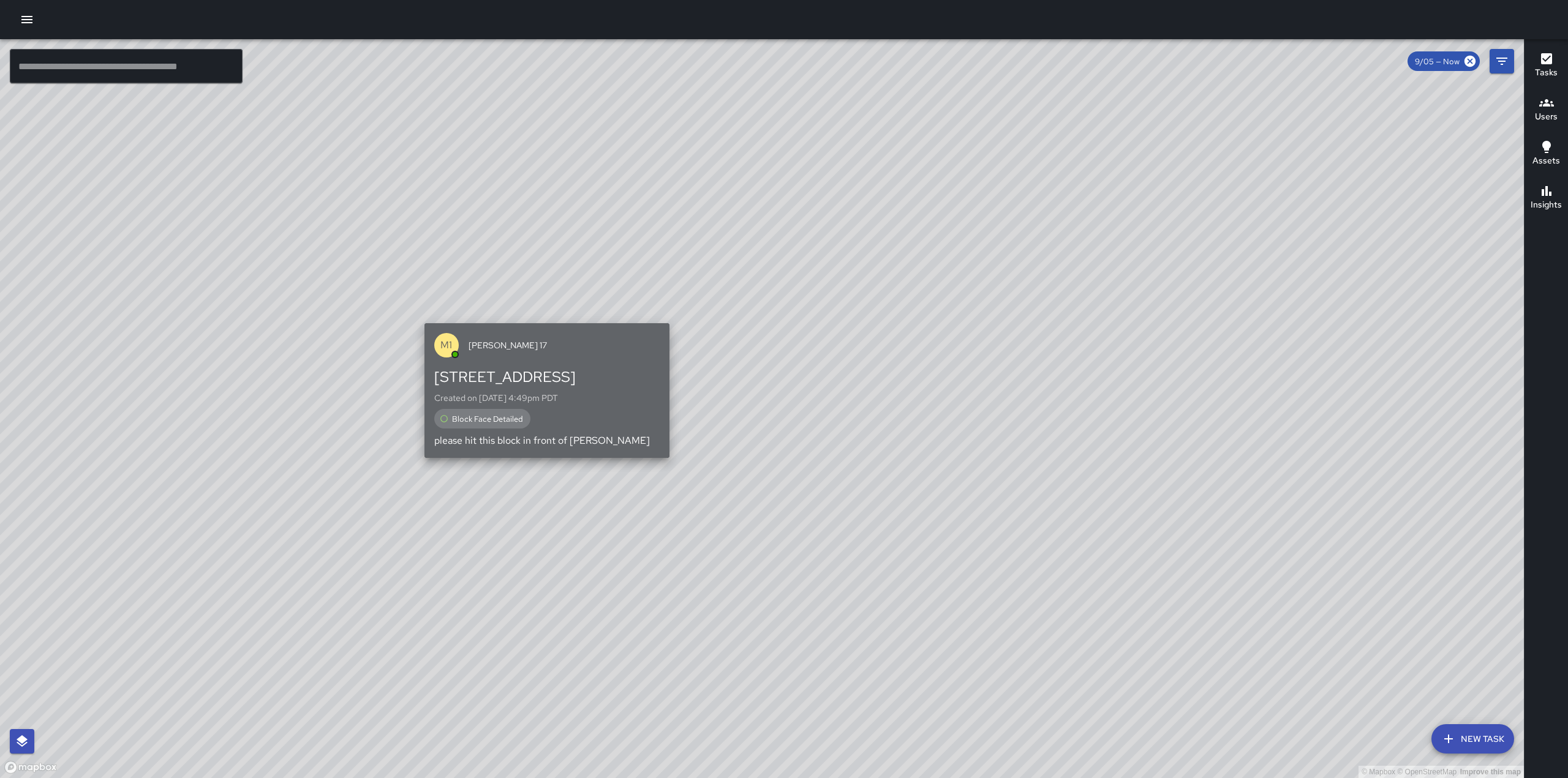
click at [556, 348] on span "[PERSON_NAME] 17" at bounding box center [564, 345] width 191 height 13
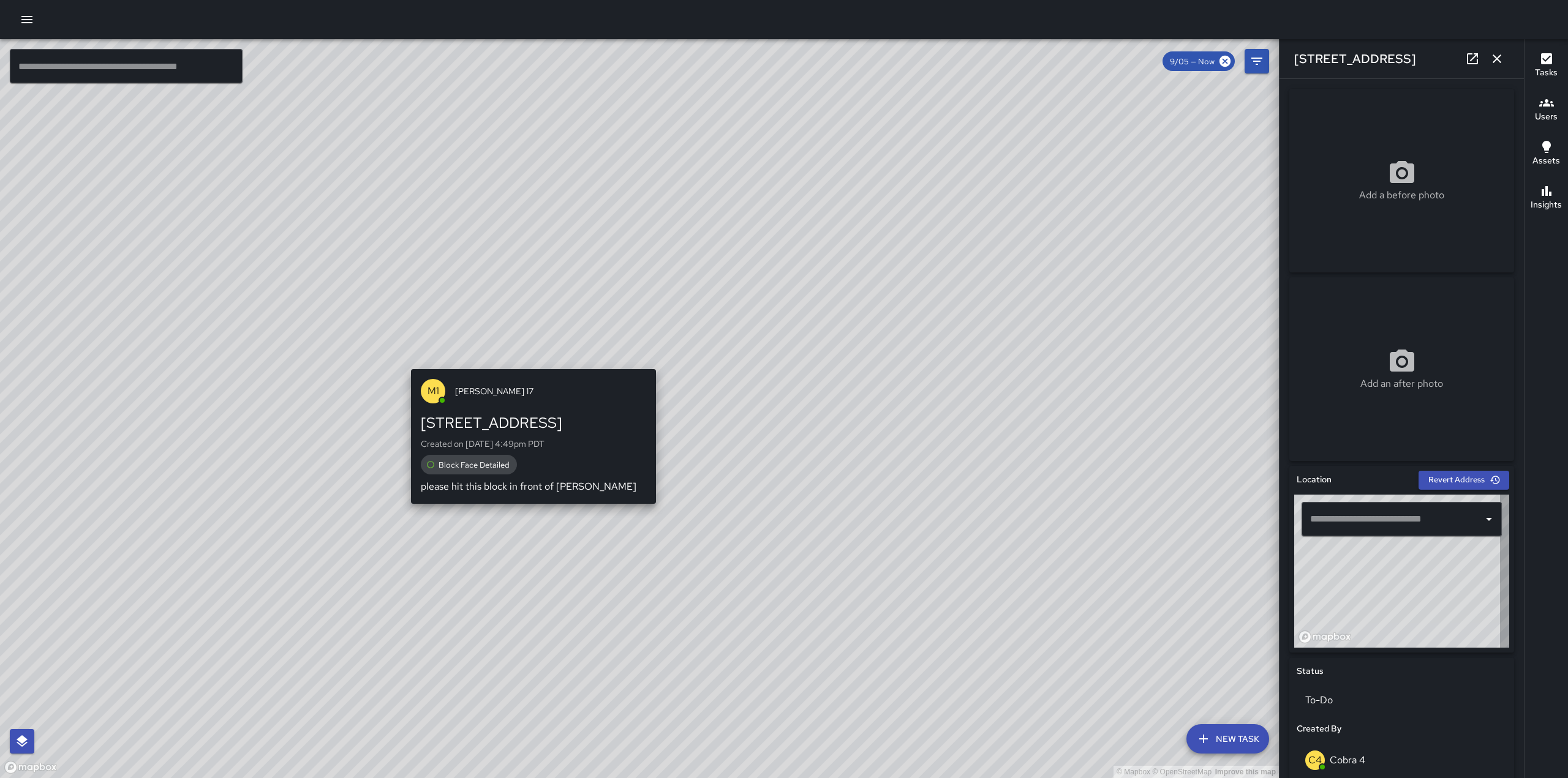
type input "**********"
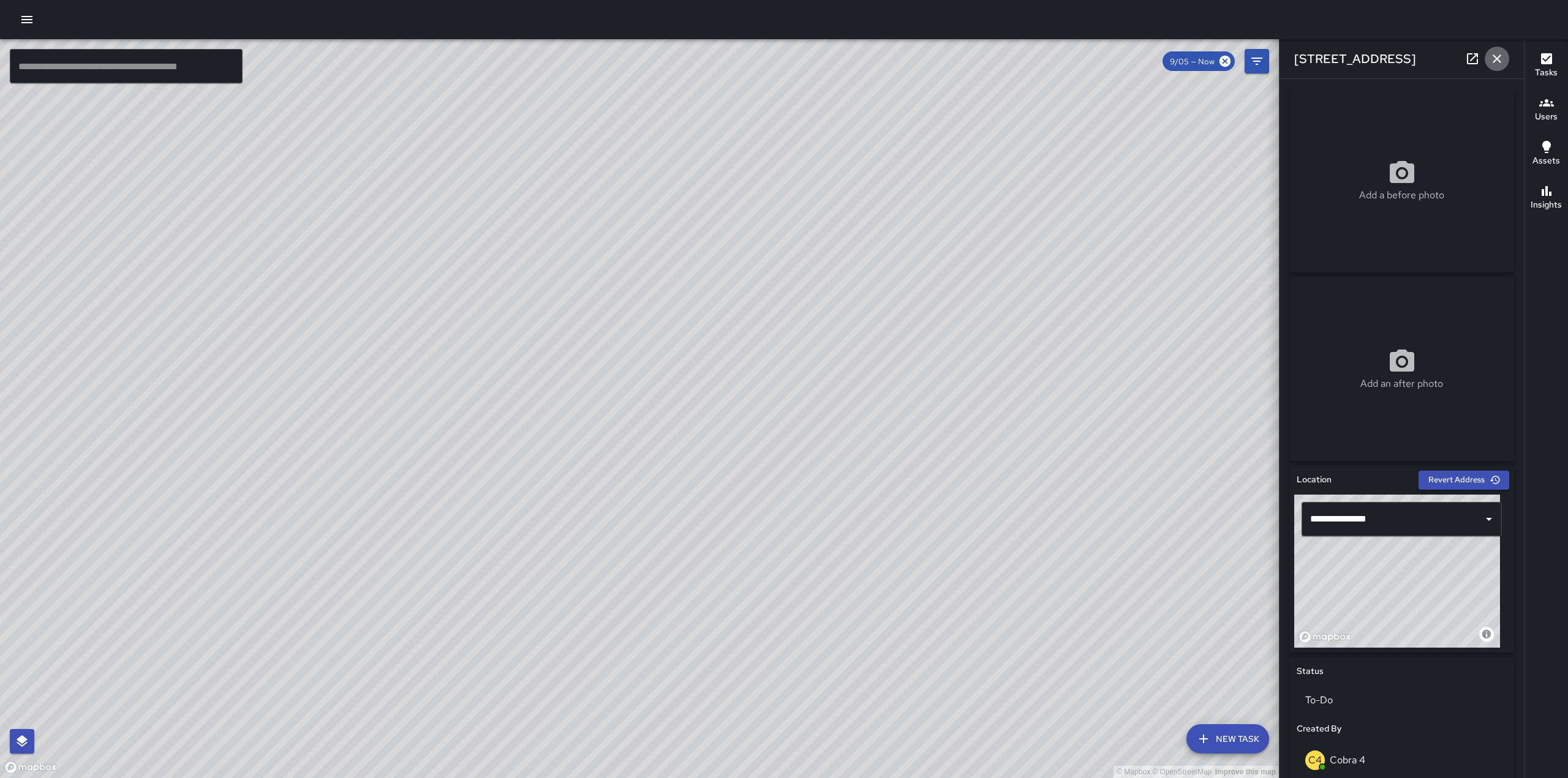
click at [1495, 64] on icon "button" at bounding box center [1497, 59] width 15 height 15
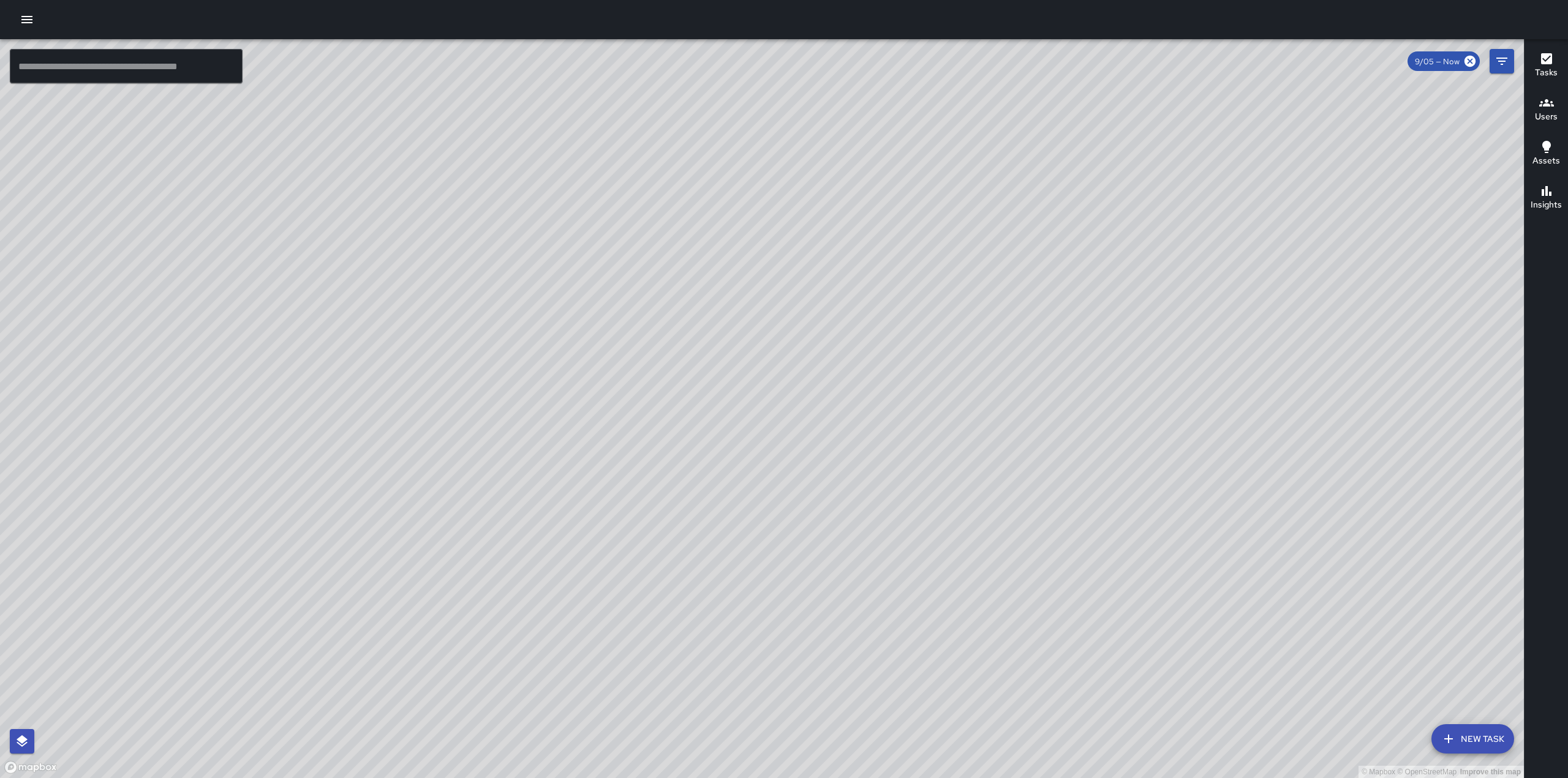
drag, startPoint x: 898, startPoint y: 358, endPoint x: 974, endPoint y: 214, distance: 162.8
click at [974, 214] on div "© Mapbox © OpenStreetMap Improve this map" at bounding box center [762, 408] width 1524 height 739
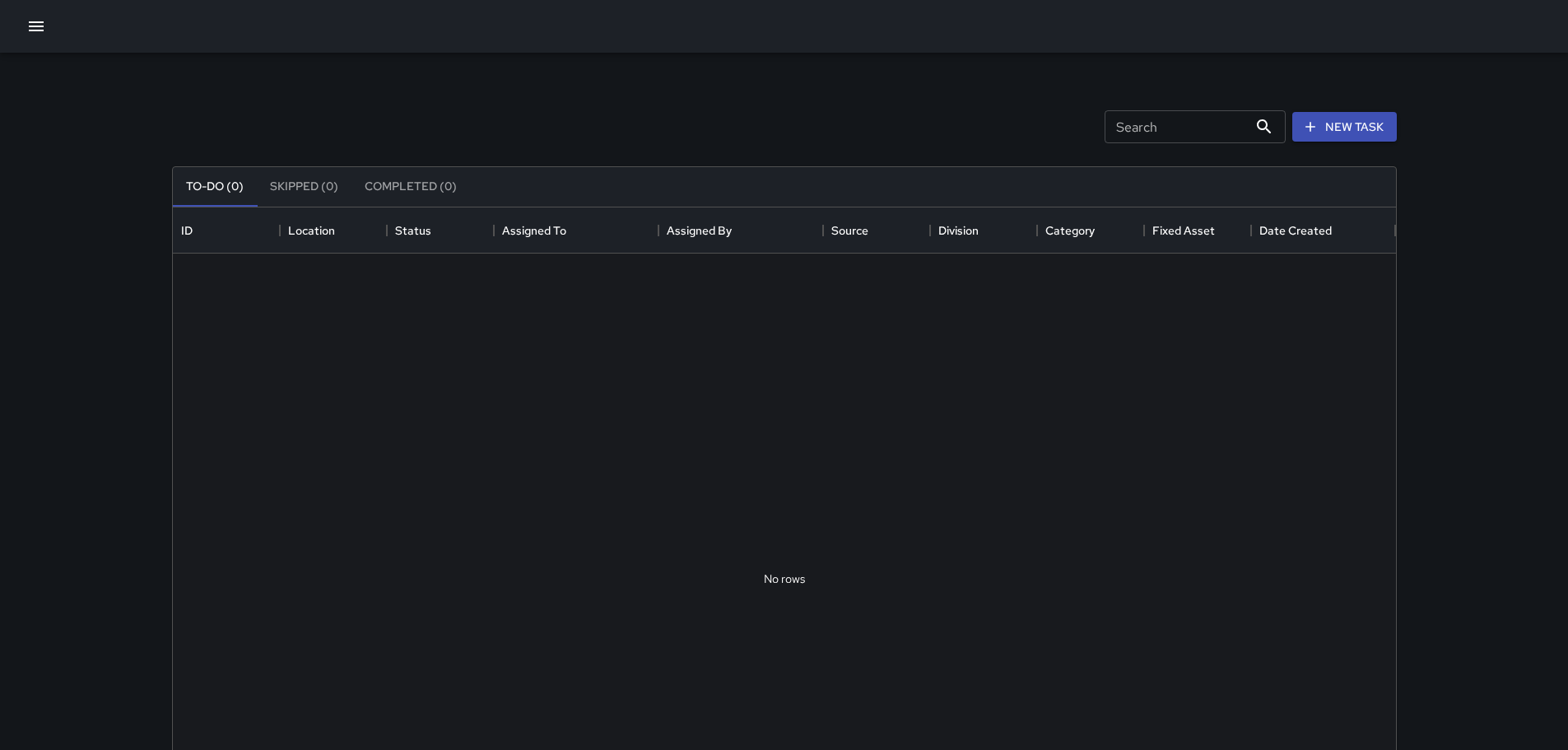
scroll to position [685, 1211]
